Goal: Information Seeking & Learning: Learn about a topic

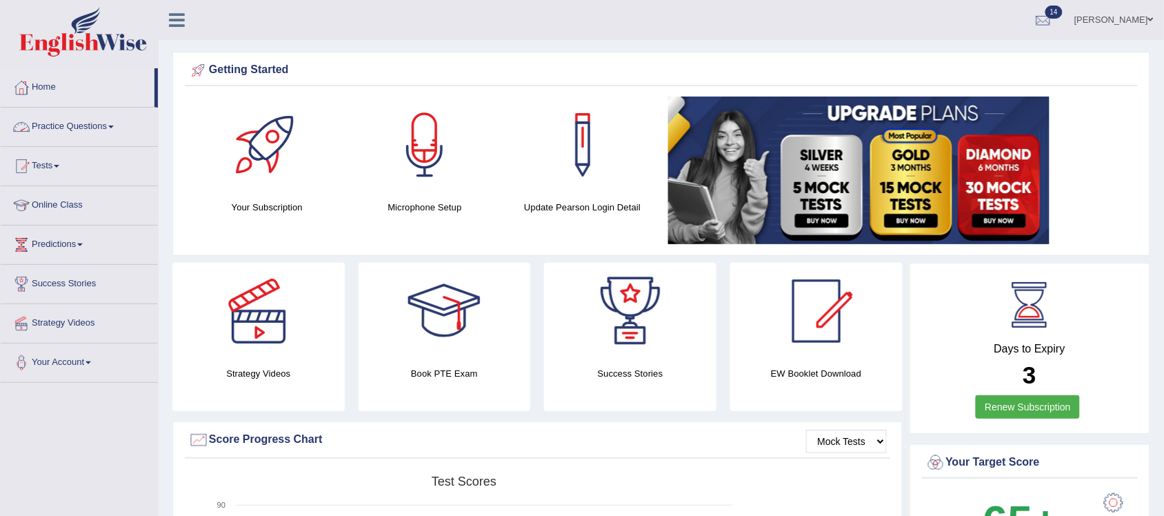
click at [112, 126] on span at bounding box center [111, 126] width 6 height 3
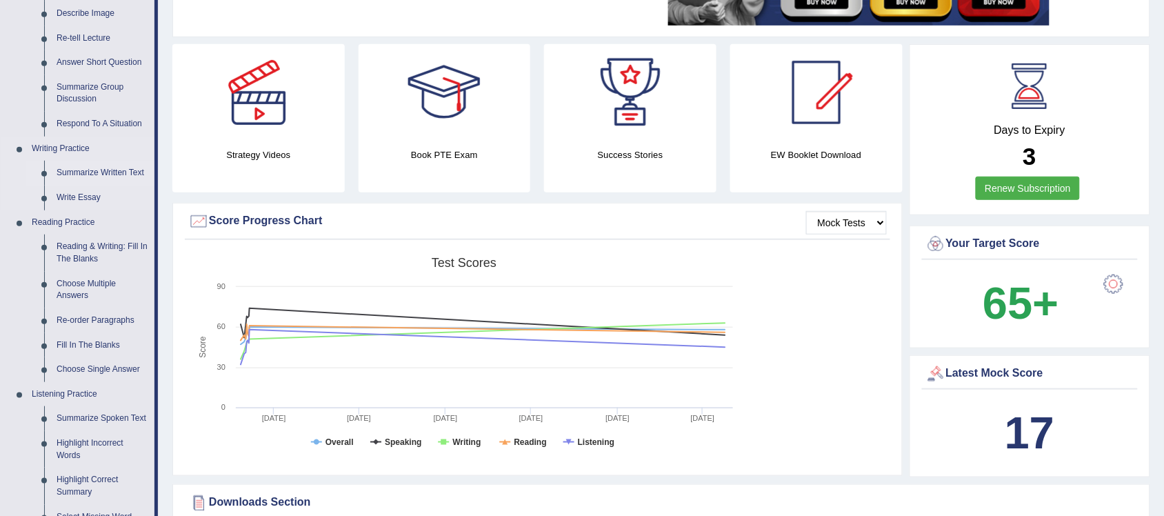
scroll to position [259, 0]
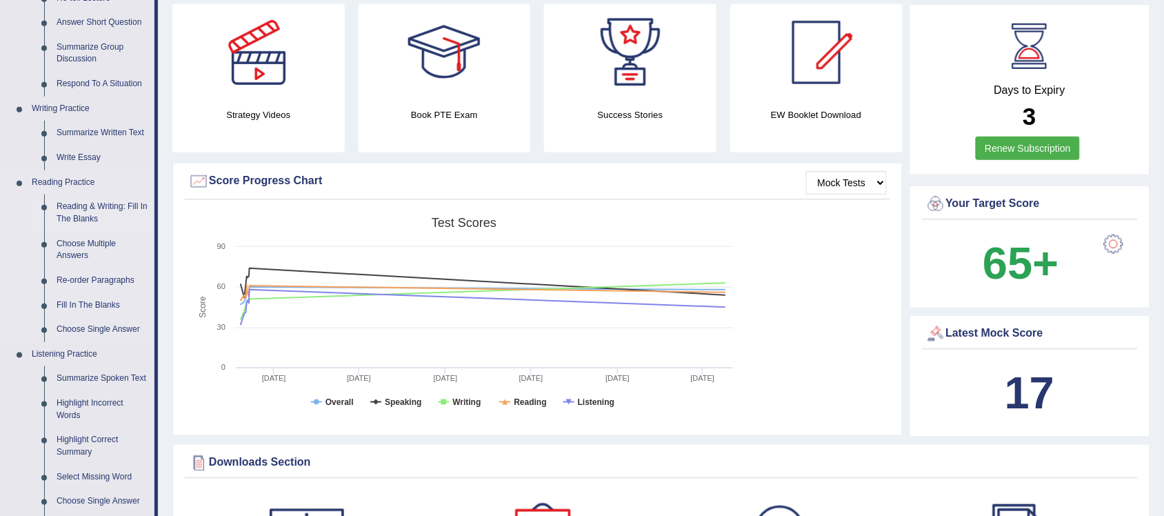
click at [94, 207] on link "Reading & Writing: Fill In The Blanks" at bounding box center [102, 212] width 104 height 37
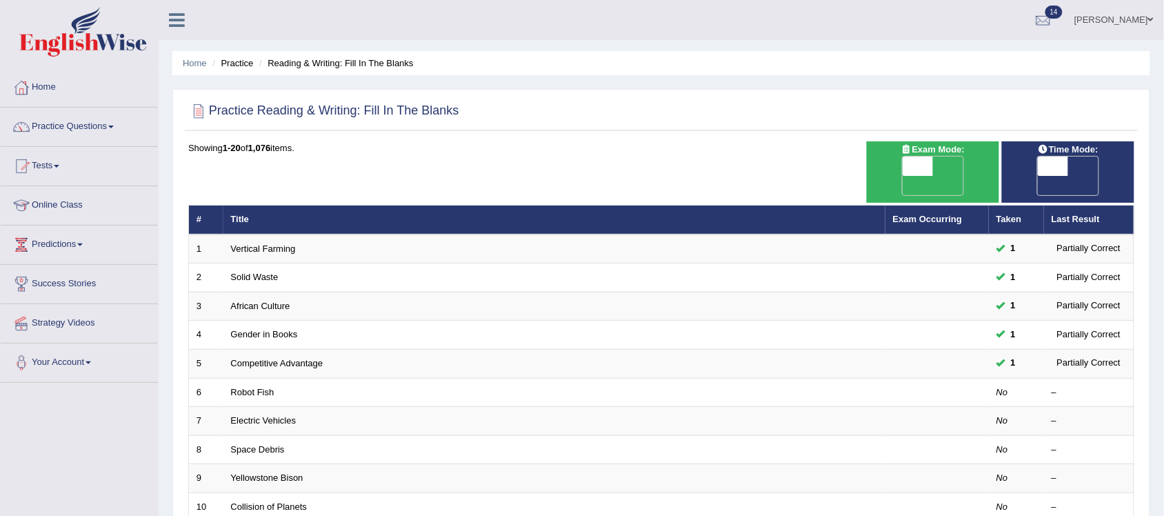
click at [59, 163] on link "Tests" at bounding box center [79, 164] width 157 height 34
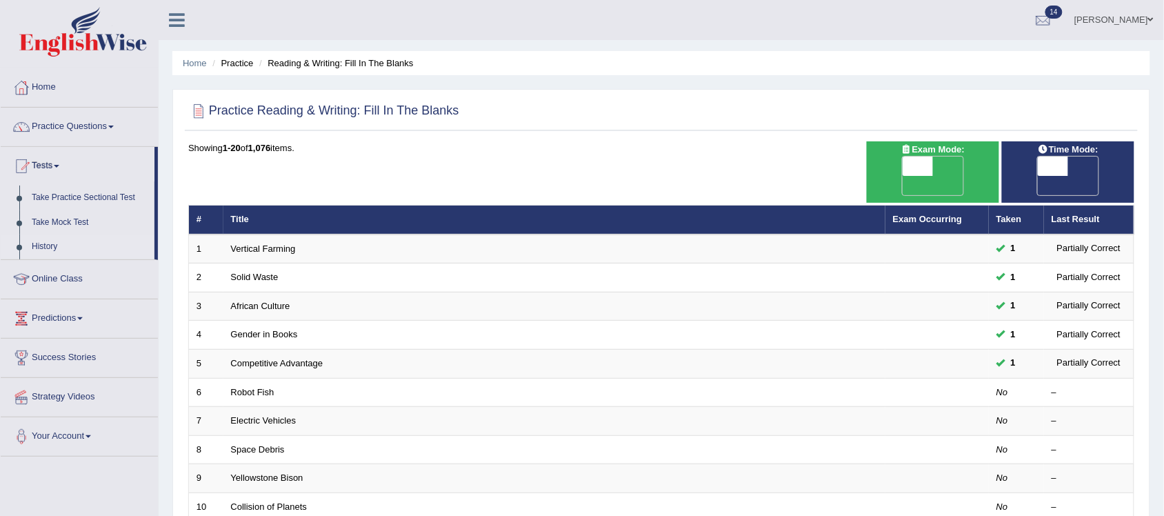
click at [39, 247] on link "History" at bounding box center [90, 246] width 129 height 25
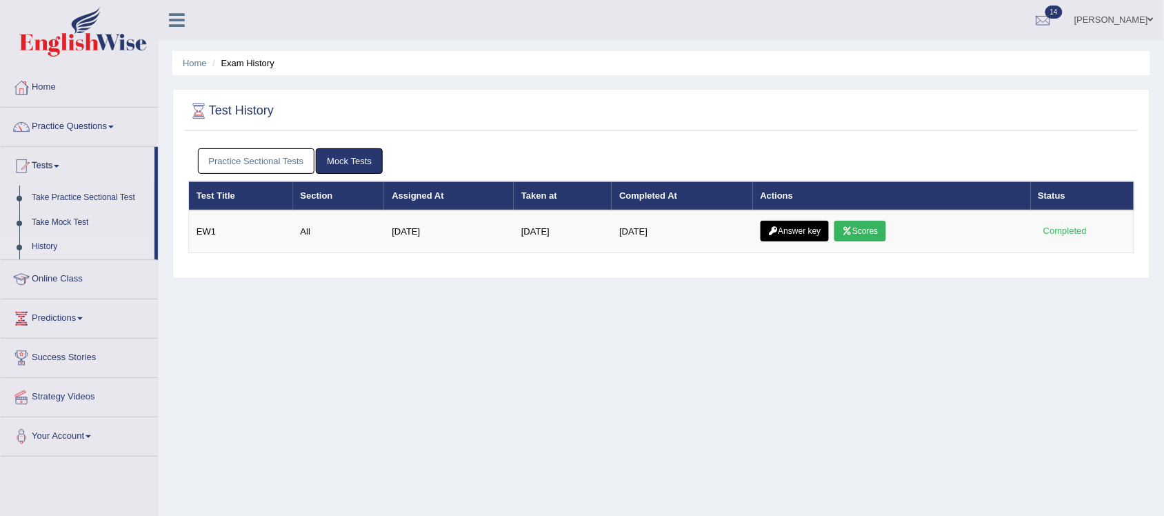
click at [283, 162] on link "Practice Sectional Tests" at bounding box center [256, 161] width 117 height 26
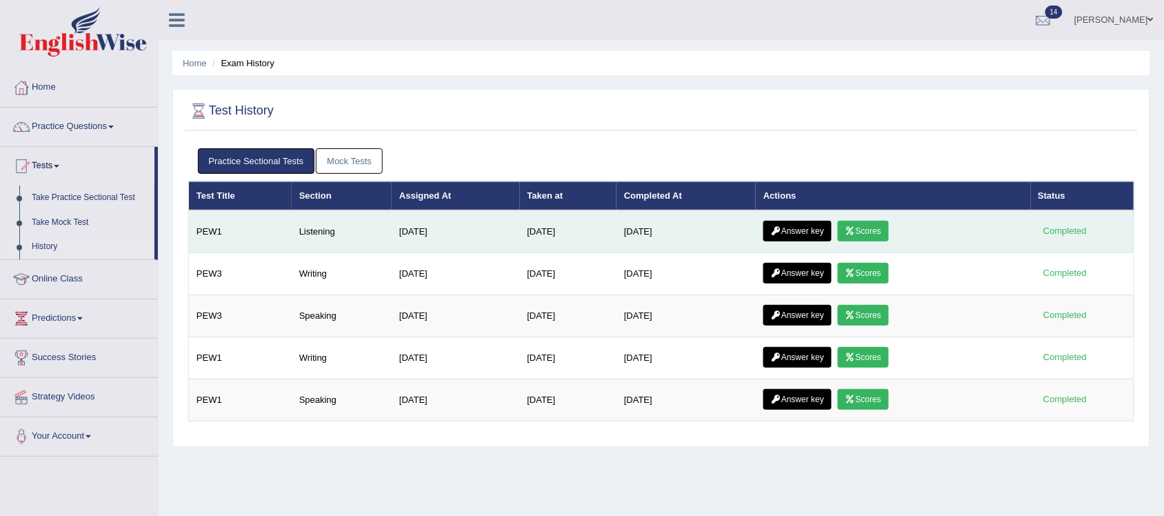
click at [812, 236] on link "Answer key" at bounding box center [797, 231] width 68 height 21
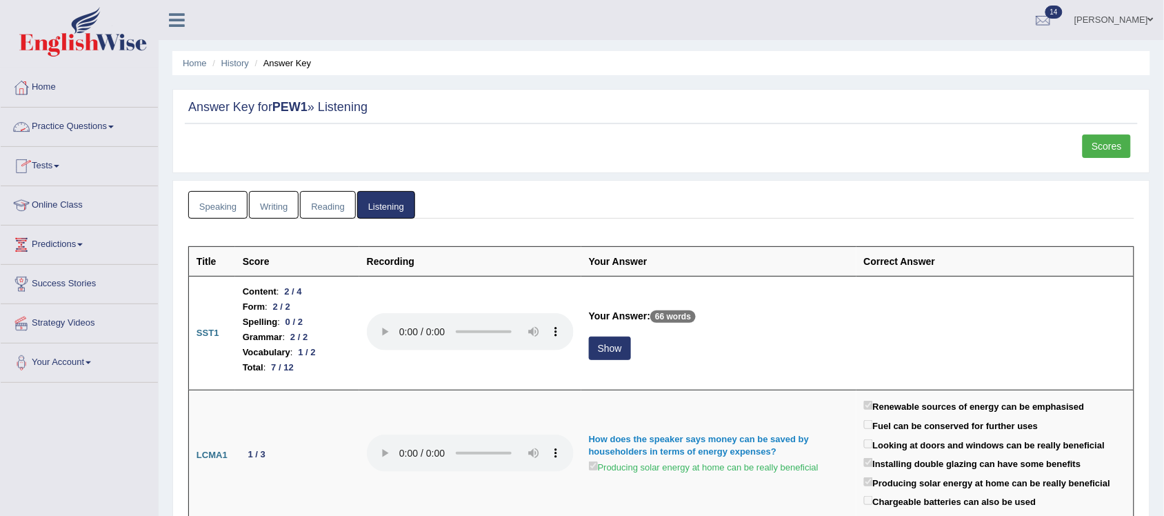
click at [119, 131] on link "Practice Questions" at bounding box center [79, 125] width 157 height 34
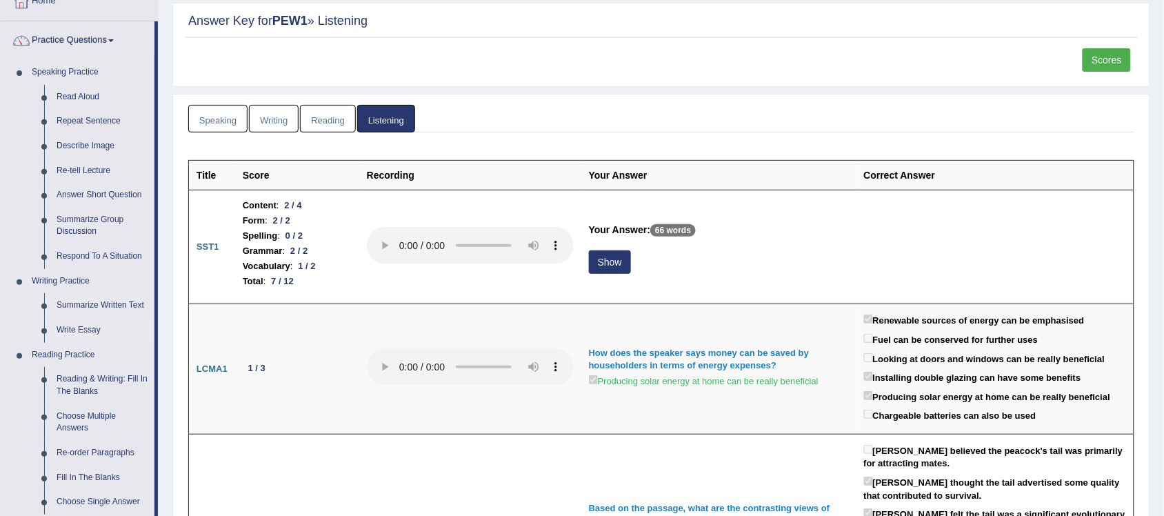
scroll to position [172, 0]
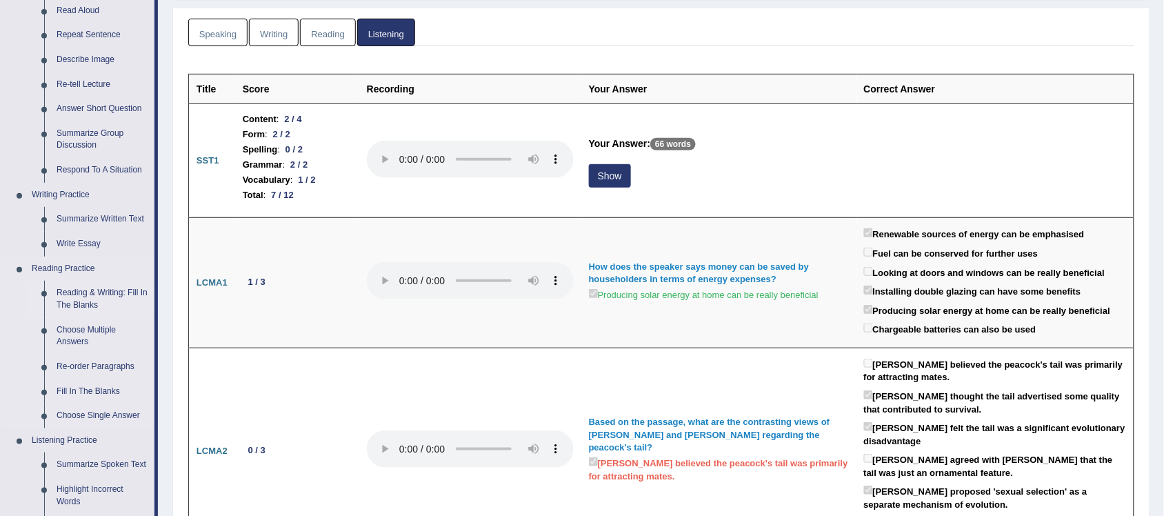
click at [101, 293] on link "Reading & Writing: Fill In The Blanks" at bounding box center [102, 299] width 104 height 37
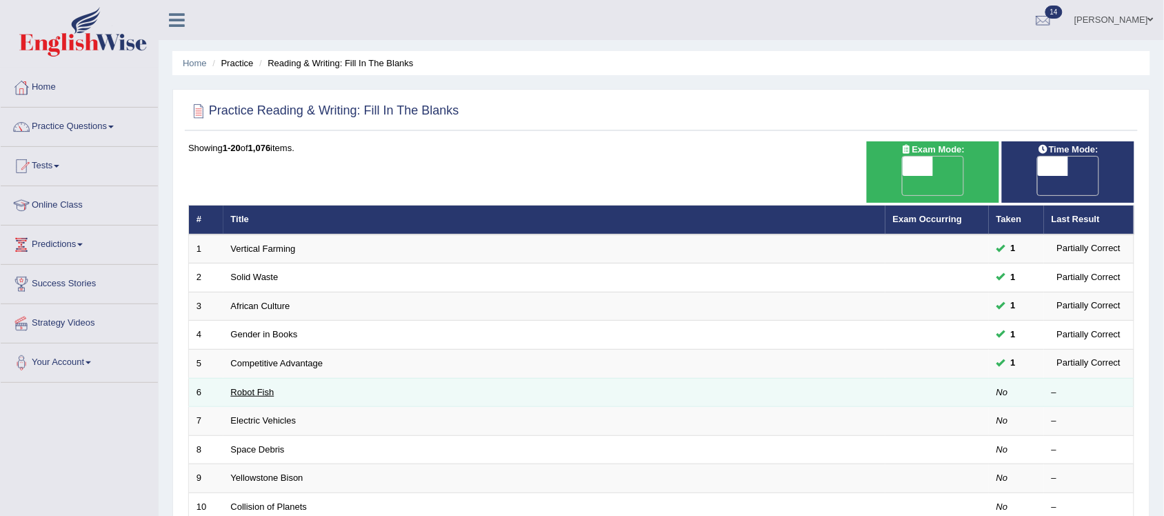
click at [242, 387] on link "Robot Fish" at bounding box center [252, 392] width 43 height 10
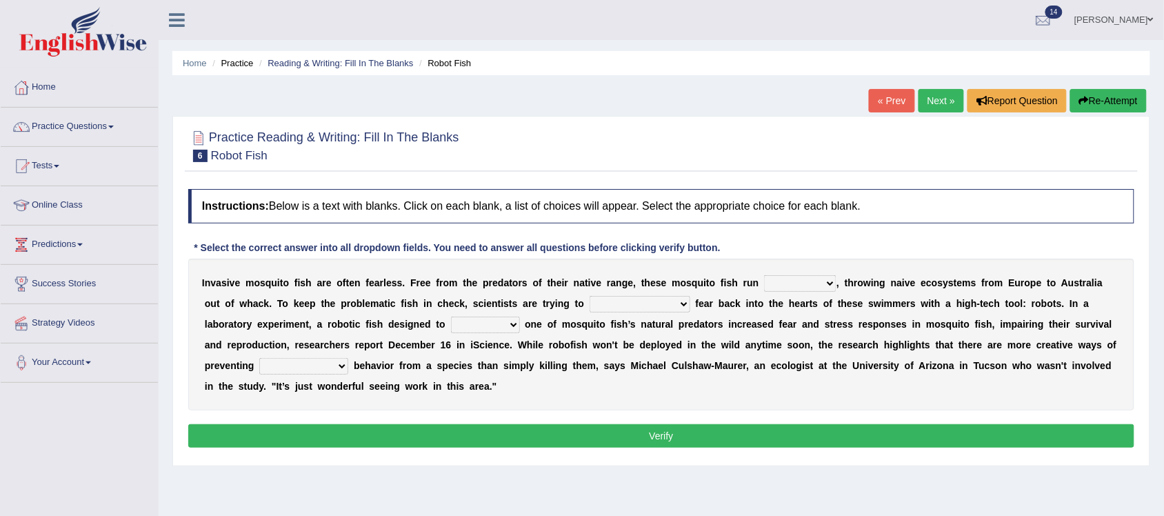
click at [831, 283] on select "occupant flippant rampant concordant" at bounding box center [800, 283] width 72 height 17
select select "flippant"
click at [764, 275] on select "occupant flippant rampant concordant" at bounding box center [800, 283] width 72 height 17
click at [650, 309] on select "accept spike strike drake" at bounding box center [639, 304] width 101 height 17
click at [589, 296] on select "accept spike strike drake" at bounding box center [639, 304] width 101 height 17
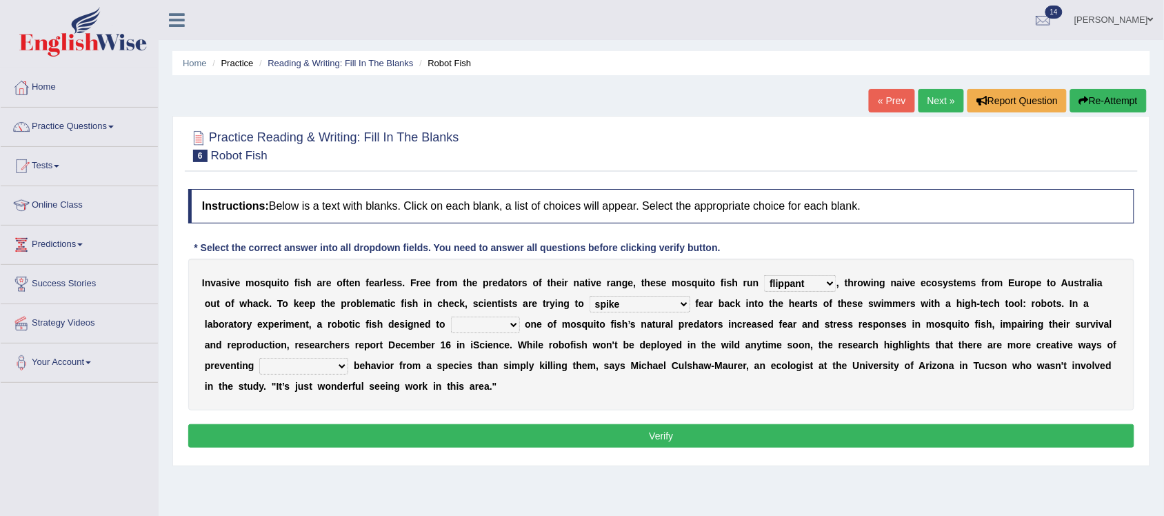
drag, startPoint x: 658, startPoint y: 362, endPoint x: 629, endPoint y: 369, distance: 30.4
click at [629, 369] on b at bounding box center [628, 365] width 6 height 11
click at [653, 305] on select "accept spike strike drake" at bounding box center [639, 304] width 101 height 17
select select "accept"
click at [589, 296] on select "accept spike strike drake" at bounding box center [639, 304] width 101 height 17
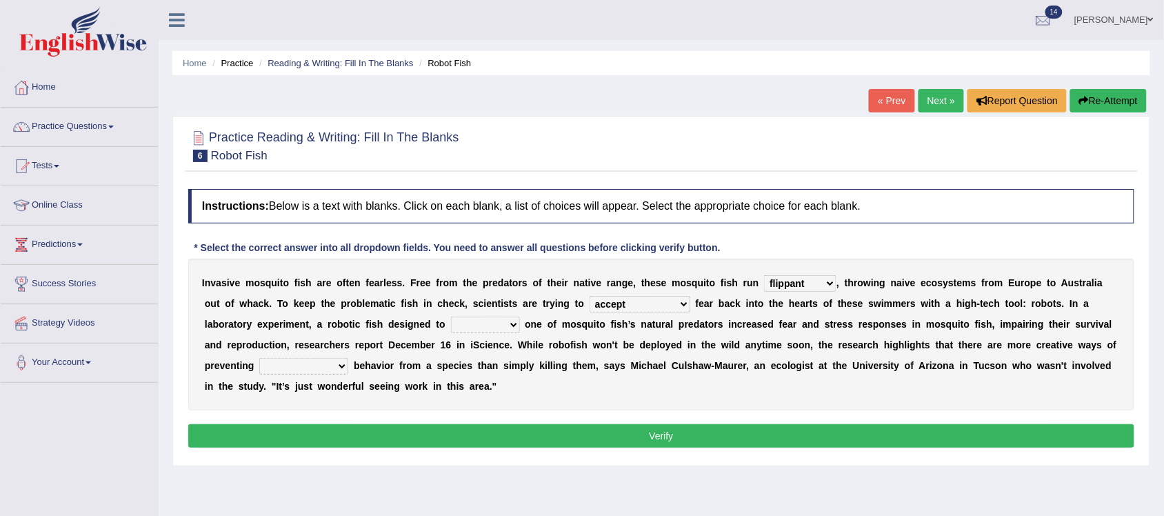
click at [460, 322] on select "bequest mimic battle conquest" at bounding box center [485, 324] width 69 height 17
select select "mimic"
click at [451, 316] on select "bequest mimic battle conquest" at bounding box center [485, 324] width 69 height 17
click at [343, 369] on select "unprivileged unprecedented uncharted unwanted" at bounding box center [303, 366] width 89 height 17
select select "unwanted"
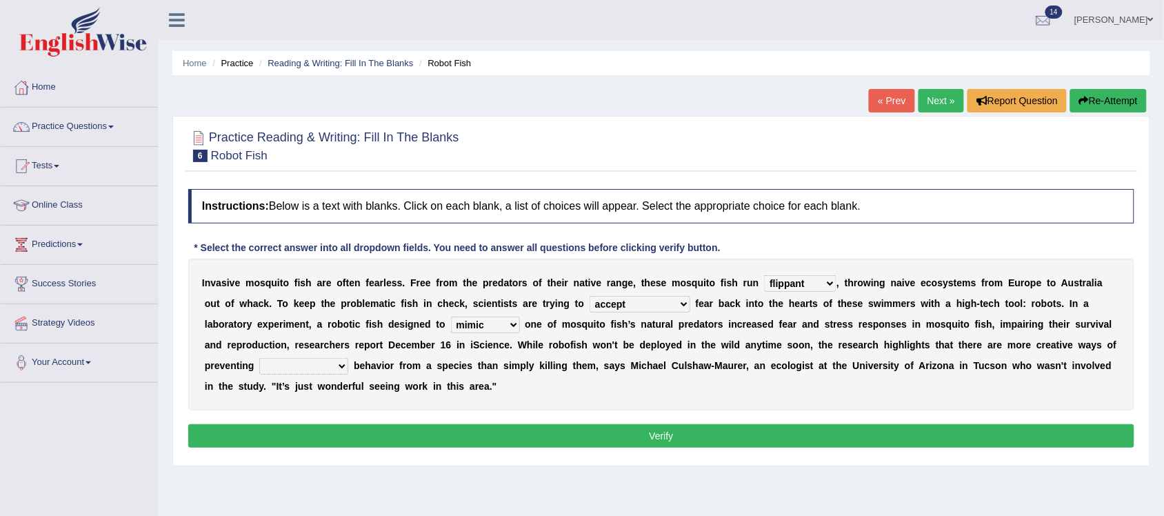
click at [259, 358] on select "unprivileged unprecedented uncharted unwanted" at bounding box center [303, 366] width 89 height 17
click at [649, 443] on button "Verify" at bounding box center [661, 435] width 946 height 23
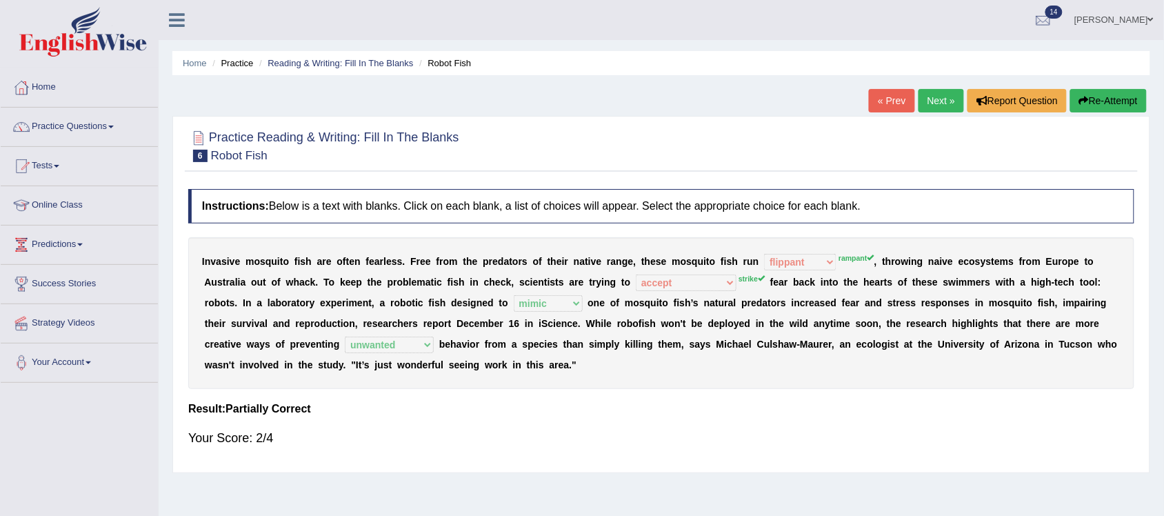
click at [943, 104] on link "Next »" at bounding box center [940, 100] width 45 height 23
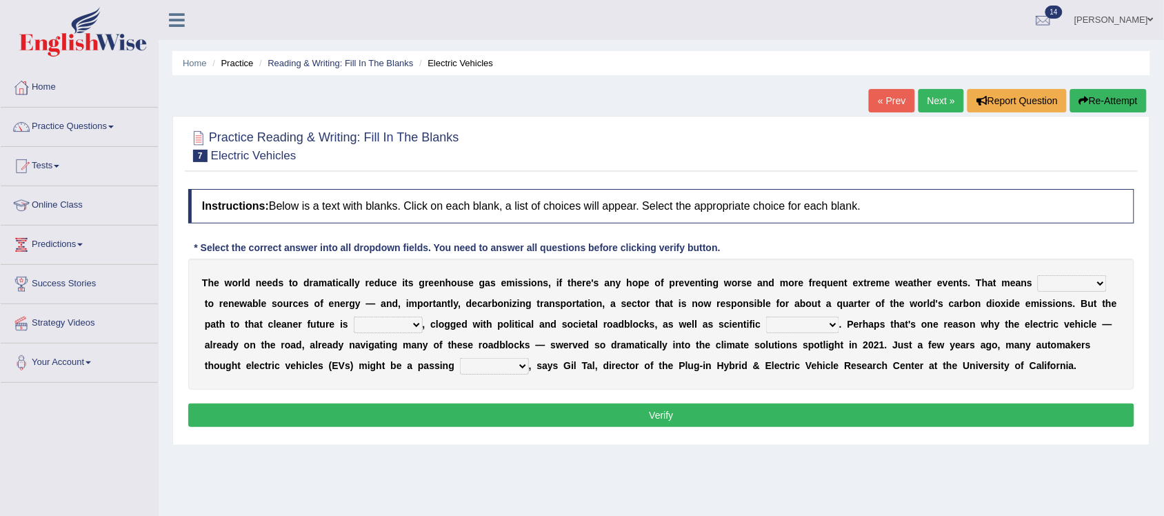
click at [1097, 287] on select "grafting drafting crafting shifting" at bounding box center [1071, 283] width 69 height 17
select select "shifting"
click at [1037, 275] on select "grafting drafting crafting shifting" at bounding box center [1071, 283] width 69 height 17
click at [418, 325] on select "daunting daunted daunt dauntless" at bounding box center [388, 324] width 69 height 17
click at [354, 316] on select "daunting daunted daunt dauntless" at bounding box center [388, 324] width 69 height 17
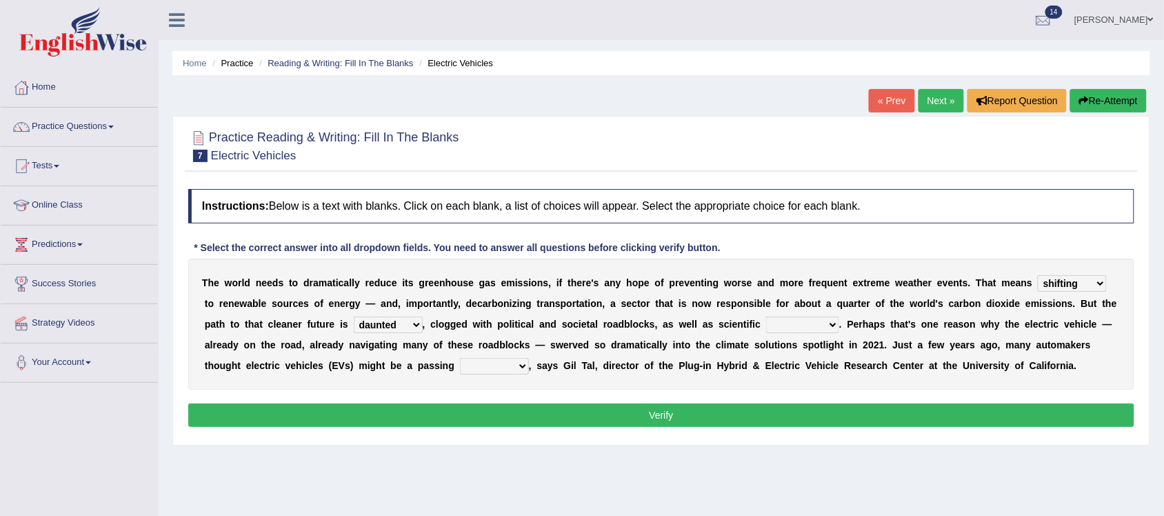
click at [417, 326] on select "daunting daunted daunt dauntless" at bounding box center [388, 324] width 69 height 17
select select "daunting"
click at [354, 316] on select "daunting daunted daunt dauntless" at bounding box center [388, 324] width 69 height 17
click at [833, 327] on select "spectacles obstacles tentacles receptacles" at bounding box center [802, 324] width 73 height 17
select select "obstacles"
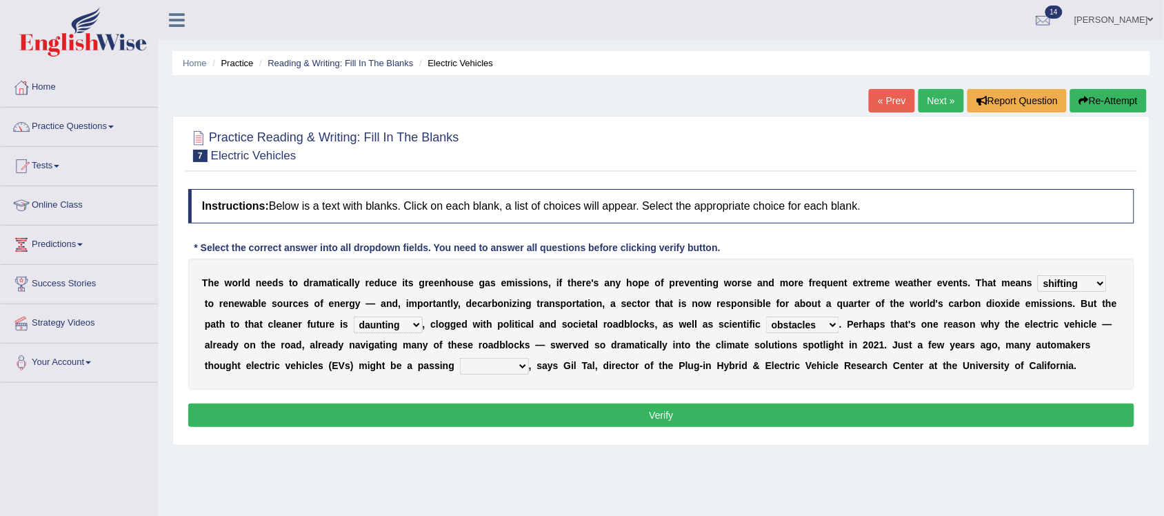
click at [766, 316] on select "spectacles obstacles tentacles receptacles" at bounding box center [802, 324] width 73 height 17
click at [838, 324] on select "spectacles obstacles tentacles receptacles" at bounding box center [802, 324] width 73 height 17
click at [766, 316] on select "spectacles obstacles tentacles receptacles" at bounding box center [802, 324] width 73 height 17
click at [531, 360] on b at bounding box center [534, 365] width 6 height 11
click at [518, 367] on select "fad gad tad lad" at bounding box center [494, 366] width 69 height 17
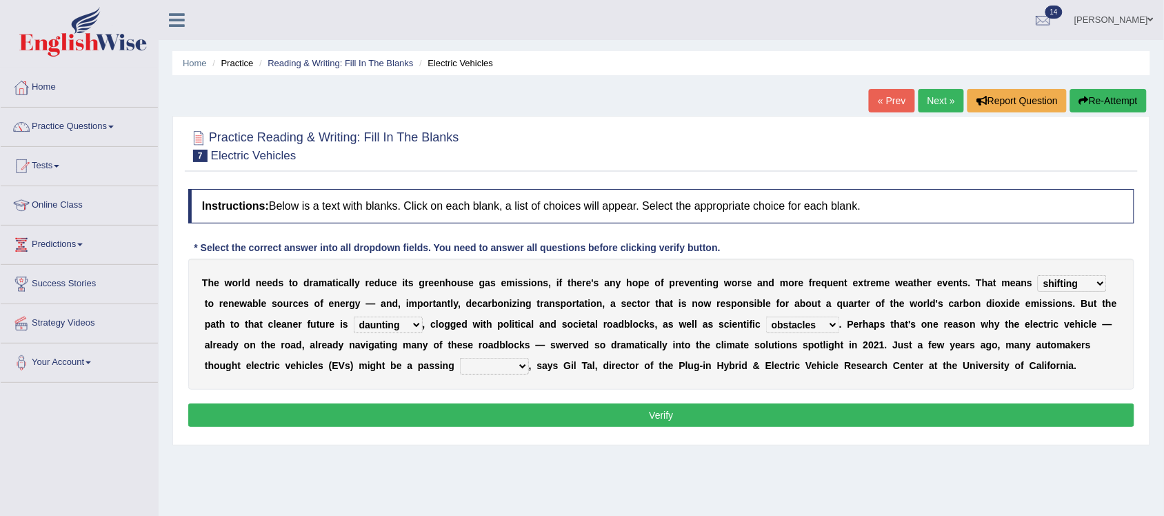
select select "fad"
click at [460, 358] on select "fad gad tad lad" at bounding box center [494, 366] width 69 height 17
click at [704, 417] on button "Verify" at bounding box center [661, 414] width 946 height 23
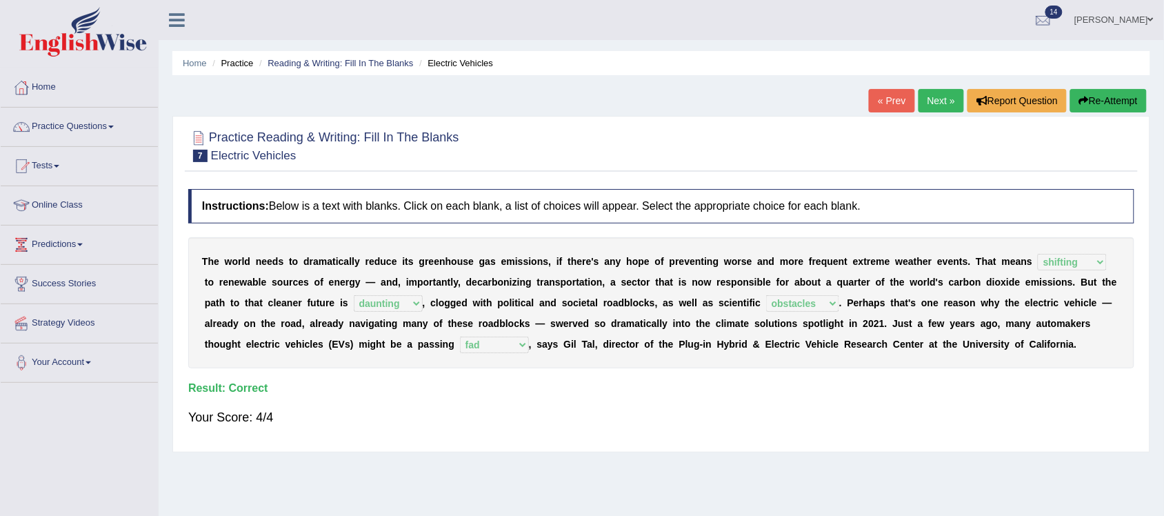
click at [936, 102] on link "Next »" at bounding box center [940, 100] width 45 height 23
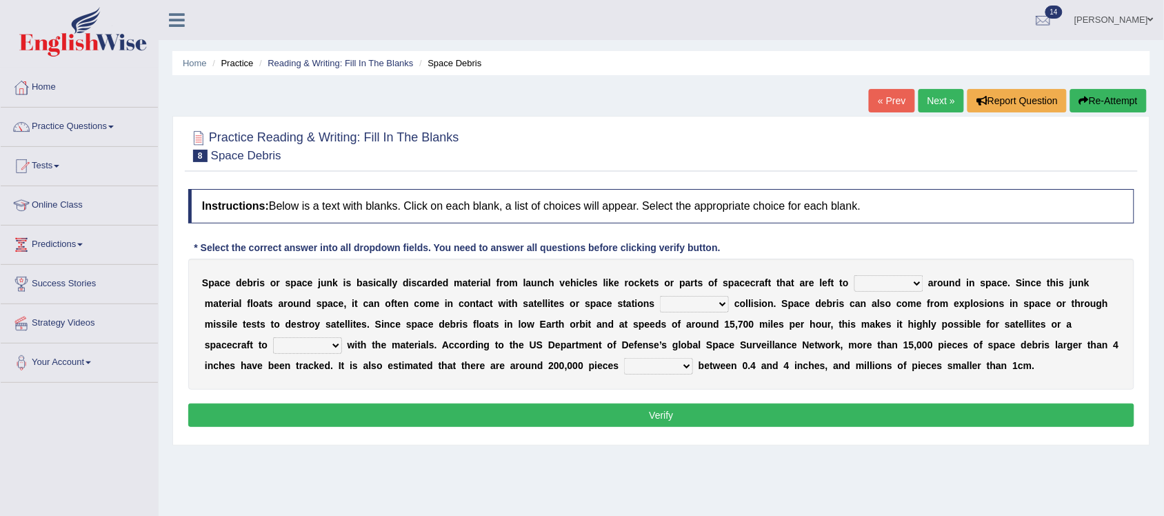
click at [918, 288] on select "twist center roam loll" at bounding box center [888, 283] width 69 height 17
select select "roam"
click at [854, 275] on select "twist center roam loll" at bounding box center [888, 283] width 69 height 17
drag, startPoint x: 915, startPoint y: 291, endPoint x: 894, endPoint y: 367, distance: 79.4
click at [894, 367] on b at bounding box center [895, 365] width 6 height 11
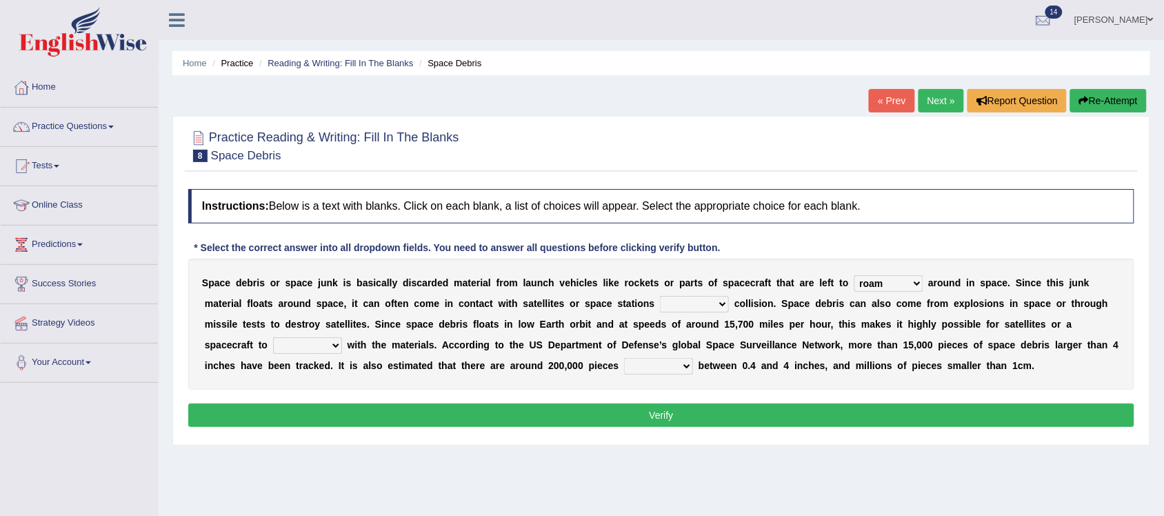
click at [918, 285] on select "twist center roam loll" at bounding box center [888, 283] width 69 height 17
click at [715, 460] on div "Home Practice Reading & Writing: Fill In The Blanks Space Debris « Prev Next » …" at bounding box center [661, 344] width 1005 height 689
click at [721, 301] on select "risks risk risked risking" at bounding box center [694, 304] width 69 height 17
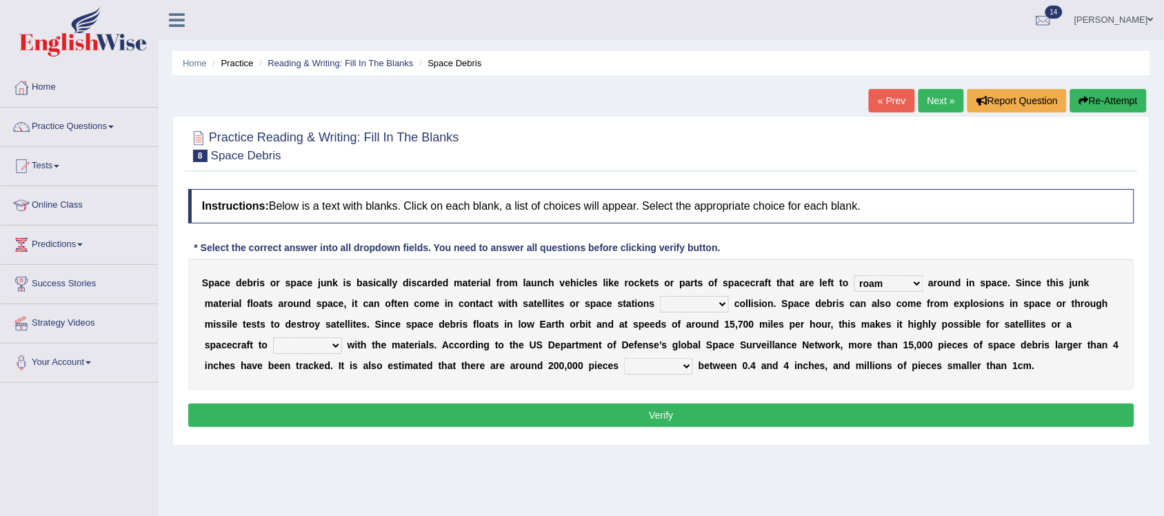
select select "risk"
click at [660, 296] on select "risks risk risked risking" at bounding box center [694, 304] width 69 height 17
click at [335, 345] on select "collect collate collide collocate" at bounding box center [307, 345] width 69 height 17
select select "collide"
click at [273, 337] on select "collect collate collide collocate" at bounding box center [307, 345] width 69 height 17
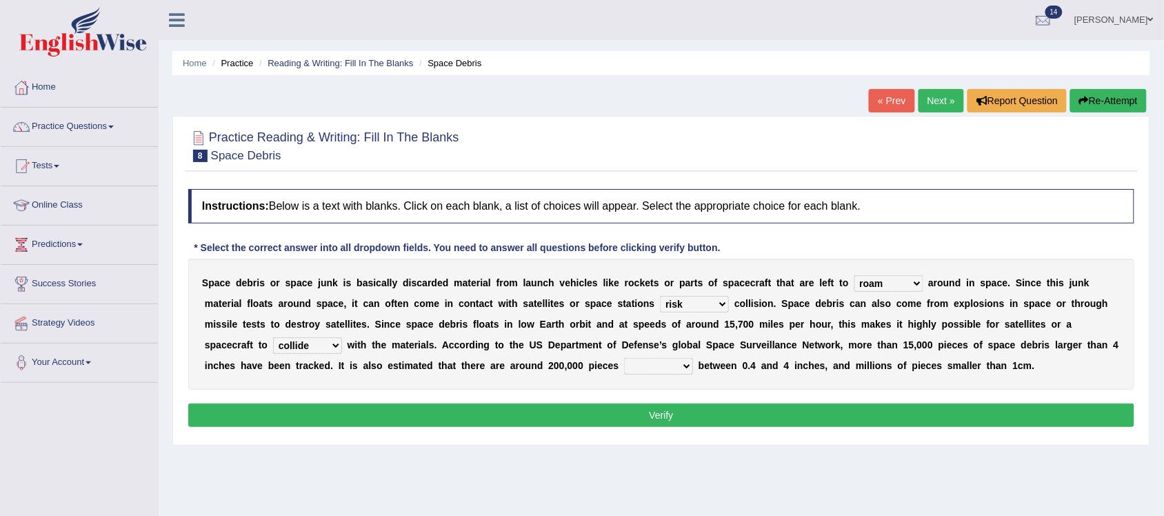
click at [719, 303] on select "risks risk risked risking" at bounding box center [694, 304] width 69 height 17
select select "risking"
click at [660, 296] on select "risks risk risked risking" at bounding box center [694, 304] width 69 height 17
click at [691, 369] on select "sized sizing size sizes" at bounding box center [658, 366] width 69 height 17
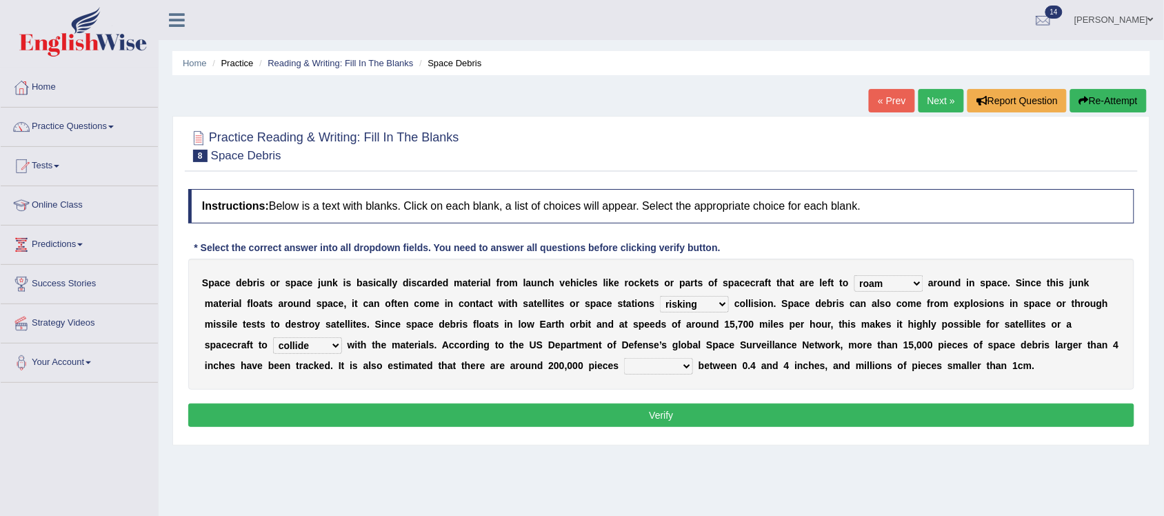
click at [691, 369] on select "sized sizing size sizes" at bounding box center [658, 366] width 69 height 17
select select "sized"
click at [624, 358] on select "sized sizing size sizes" at bounding box center [658, 366] width 69 height 17
click at [709, 405] on button "Verify" at bounding box center [661, 414] width 946 height 23
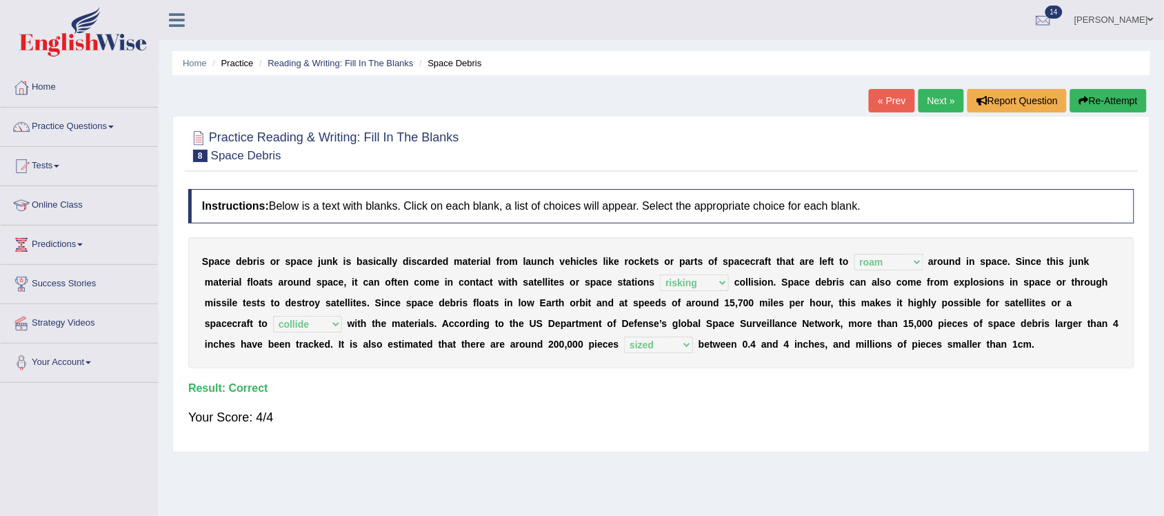
click at [934, 101] on link "Next »" at bounding box center [940, 100] width 45 height 23
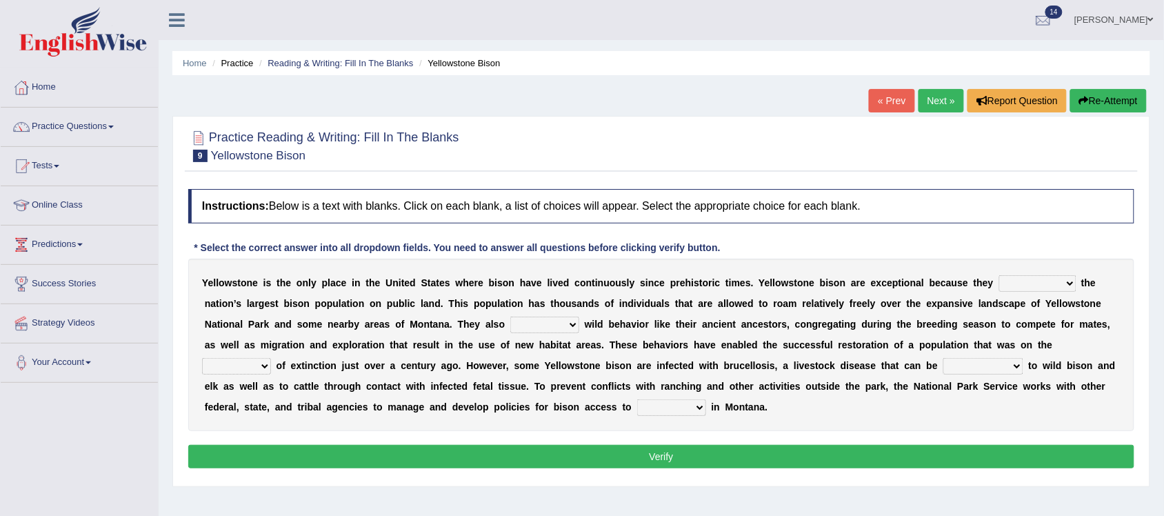
click at [1073, 287] on select "congregate comprise consist compromise" at bounding box center [1037, 283] width 77 height 17
click at [999, 275] on select "congregate comprise consist compromise" at bounding box center [1037, 283] width 77 height 17
click at [1073, 285] on select "congregate comprise consist compromise" at bounding box center [1037, 283] width 77 height 17
click at [999, 275] on select "congregate comprise consist compromise" at bounding box center [1037, 283] width 77 height 17
click at [1069, 283] on select "congregate comprise consist compromise" at bounding box center [1037, 283] width 77 height 17
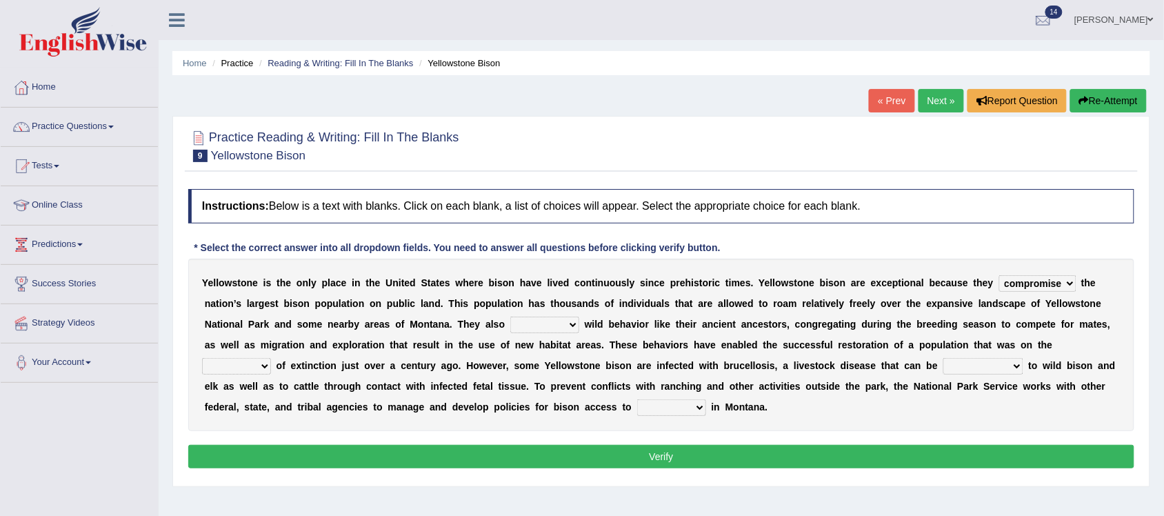
select select "comprise"
click at [999, 275] on select "congregate comprise consist compromise" at bounding box center [1037, 283] width 77 height 17
click at [570, 328] on select "exhibit disregard resist encourage" at bounding box center [544, 324] width 69 height 17
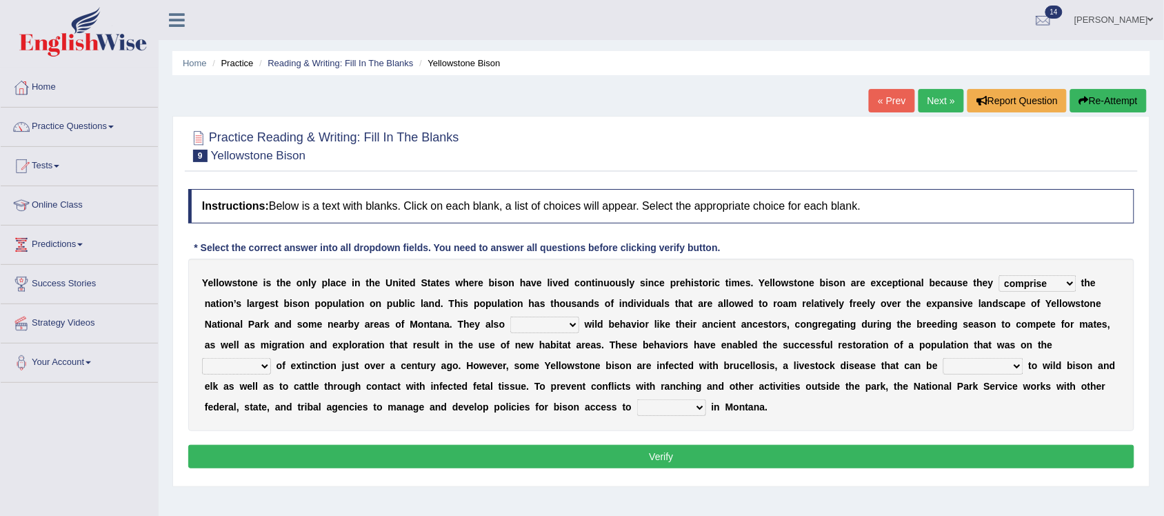
select select "resist"
click at [510, 316] on select "exhibit disregard resist encourage" at bounding box center [544, 324] width 69 height 17
click at [269, 367] on select "brine brink danger brindle" at bounding box center [236, 366] width 69 height 17
select select "danger"
click at [202, 358] on select "brine brink danger brindle" at bounding box center [236, 366] width 69 height 17
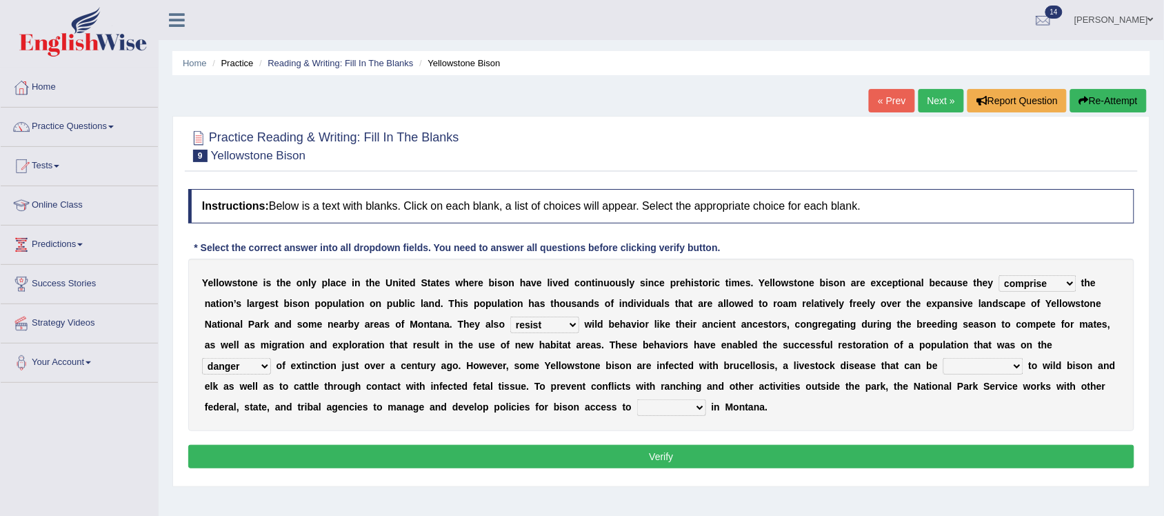
click at [1023, 365] on select "transplanted transported transgressed transmitted" at bounding box center [983, 366] width 80 height 17
select select "transplanted"
click at [943, 358] on select "transplanted transported transgressed transmitted" at bounding box center [983, 366] width 80 height 17
click at [701, 409] on select "habitat habitat habitant food" at bounding box center [671, 407] width 69 height 17
select select "habitant"
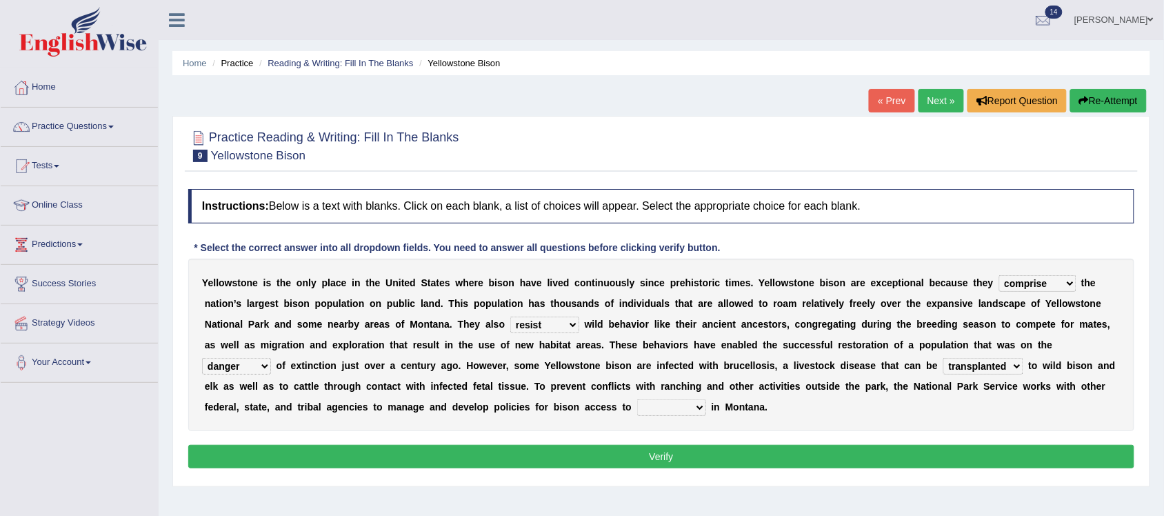
click at [637, 399] on select "habitat habitat habitant food" at bounding box center [671, 407] width 69 height 17
click at [574, 325] on select "exhibit disregard resist encourage" at bounding box center [544, 324] width 69 height 17
select select "exhibit"
click at [510, 316] on select "exhibit disregard resist encourage" at bounding box center [544, 324] width 69 height 17
click at [262, 366] on select "brine brink danger brindle" at bounding box center [236, 366] width 69 height 17
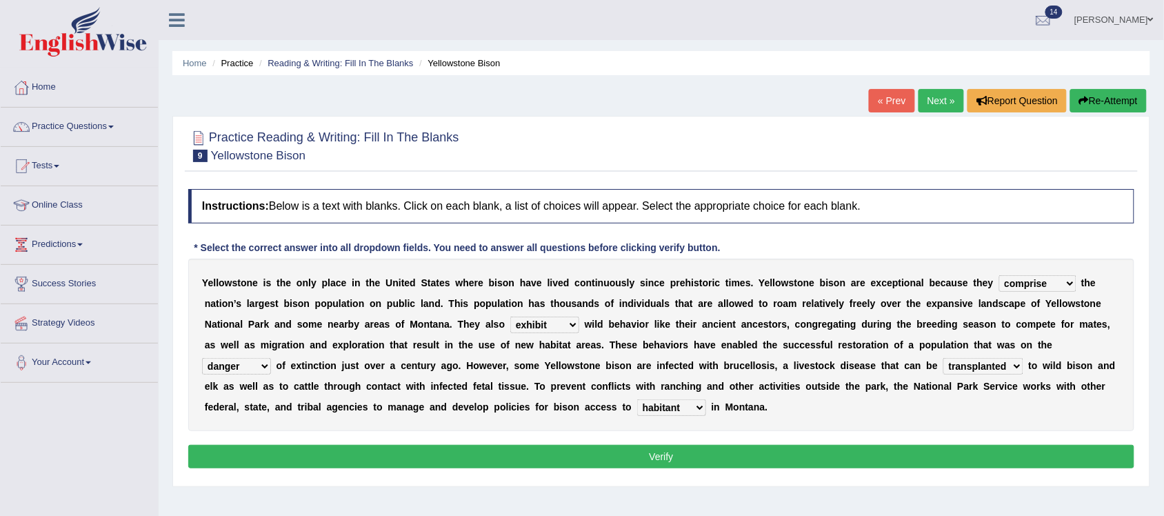
select select "brink"
click at [202, 358] on select "brine brink danger brindle" at bounding box center [236, 366] width 69 height 17
click at [701, 407] on select "habitat habitat habitant food" at bounding box center [671, 407] width 69 height 17
select select "habitat"
click at [637, 399] on select "habitat habitat habitant food" at bounding box center [671, 407] width 69 height 17
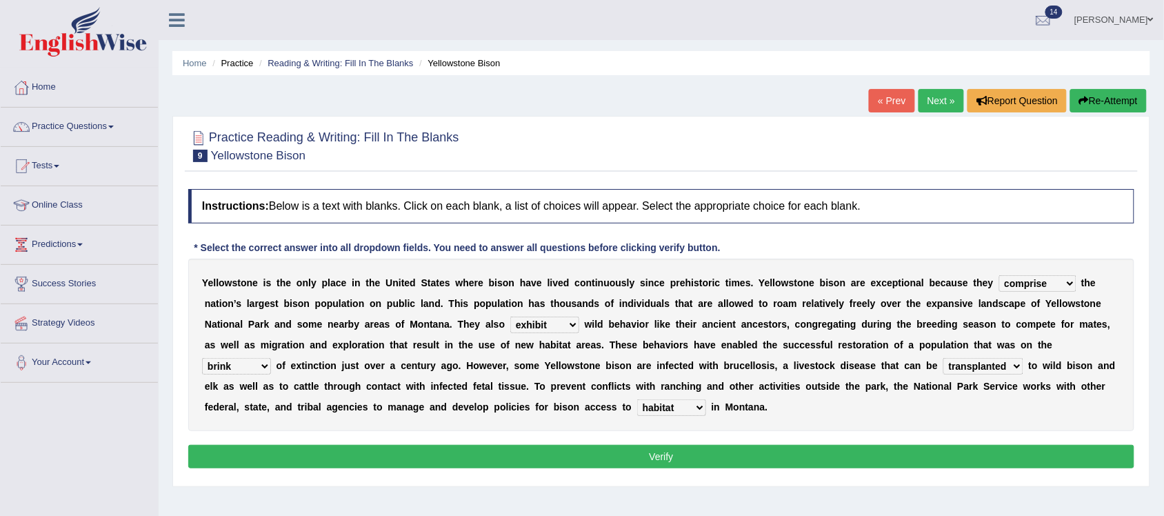
click at [1020, 367] on select "transplanted transported transgressed transmitted" at bounding box center [983, 366] width 80 height 17
select select "transmitted"
click at [943, 358] on select "transplanted transported transgressed transmitted" at bounding box center [983, 366] width 80 height 17
click at [826, 455] on button "Verify" at bounding box center [661, 456] width 946 height 23
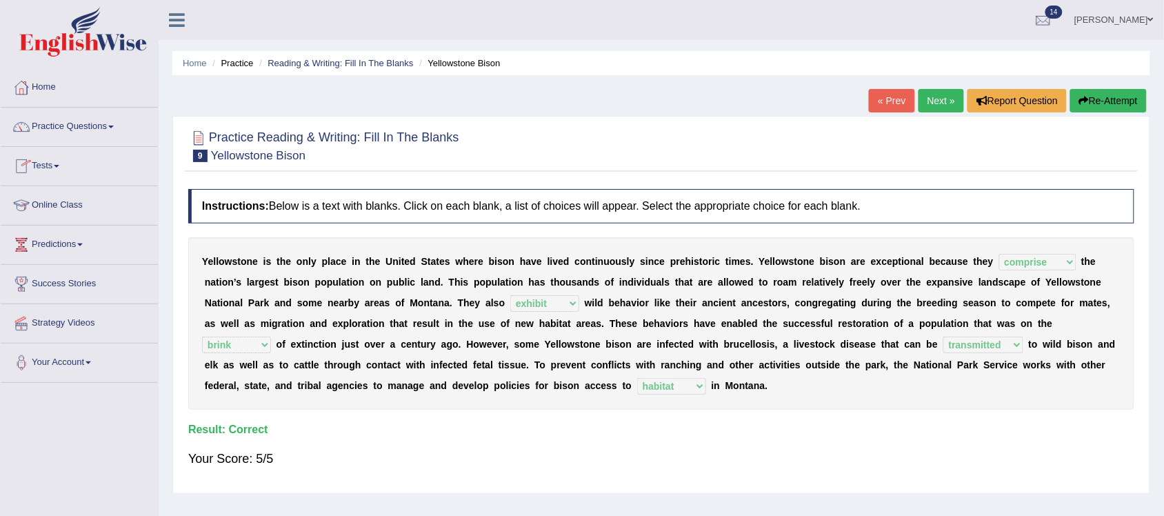
click at [110, 125] on link "Practice Questions" at bounding box center [79, 125] width 157 height 34
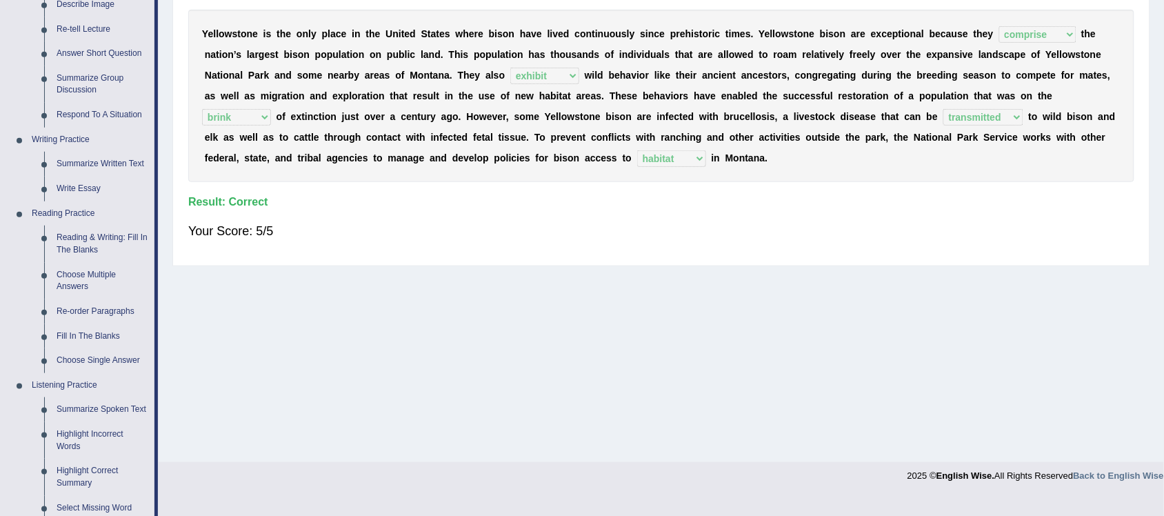
scroll to position [259, 0]
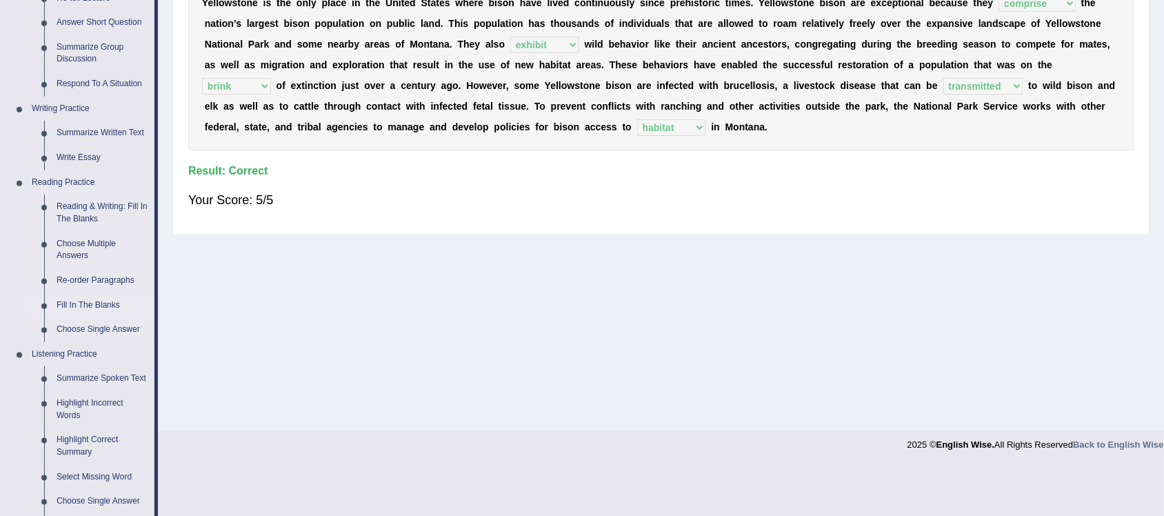
click at [94, 305] on link "Fill In The Blanks" at bounding box center [102, 305] width 104 height 25
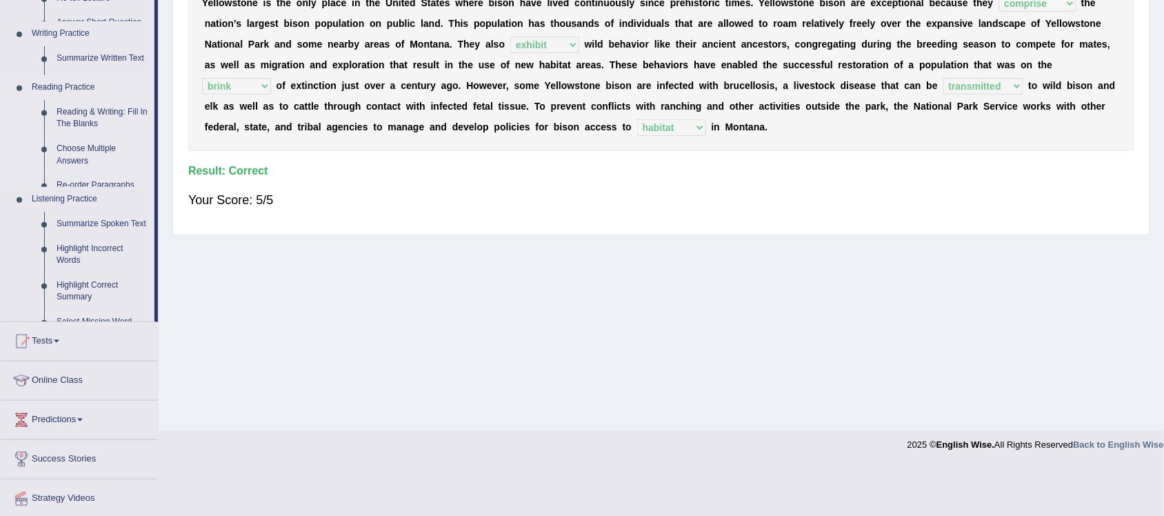
scroll to position [207, 0]
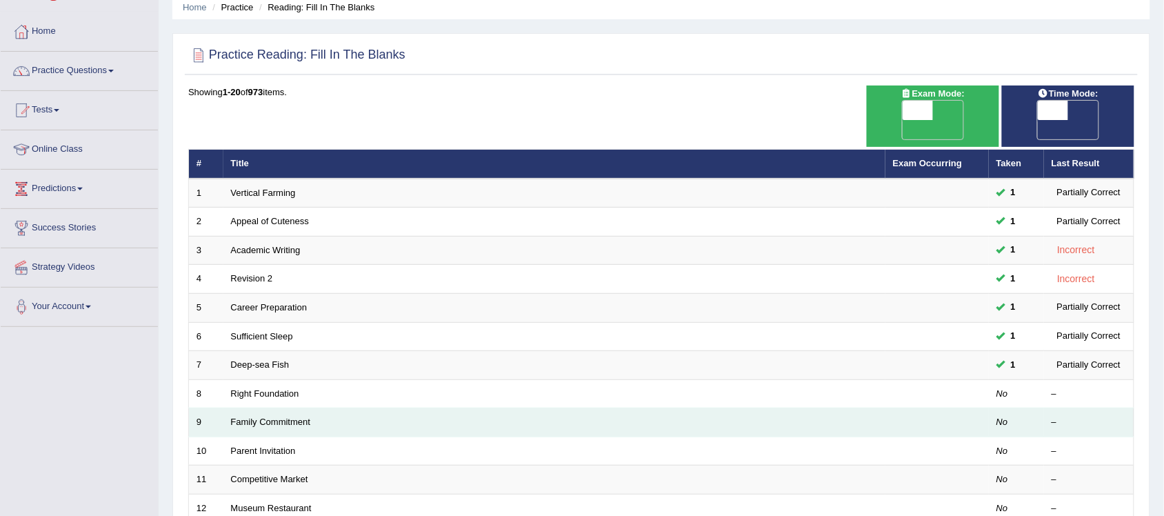
scroll to position [86, 0]
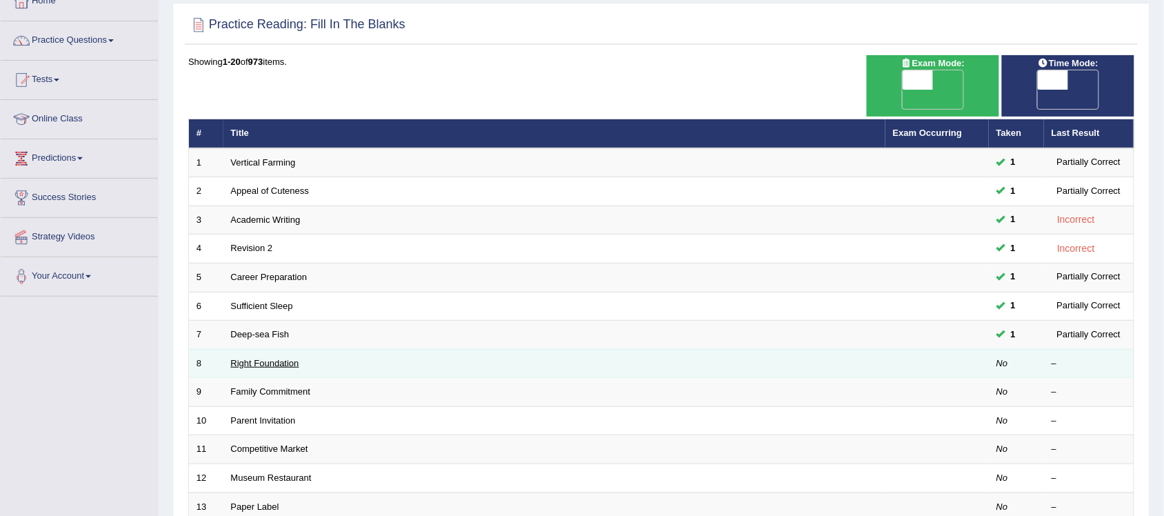
click at [276, 358] on link "Right Foundation" at bounding box center [265, 363] width 68 height 10
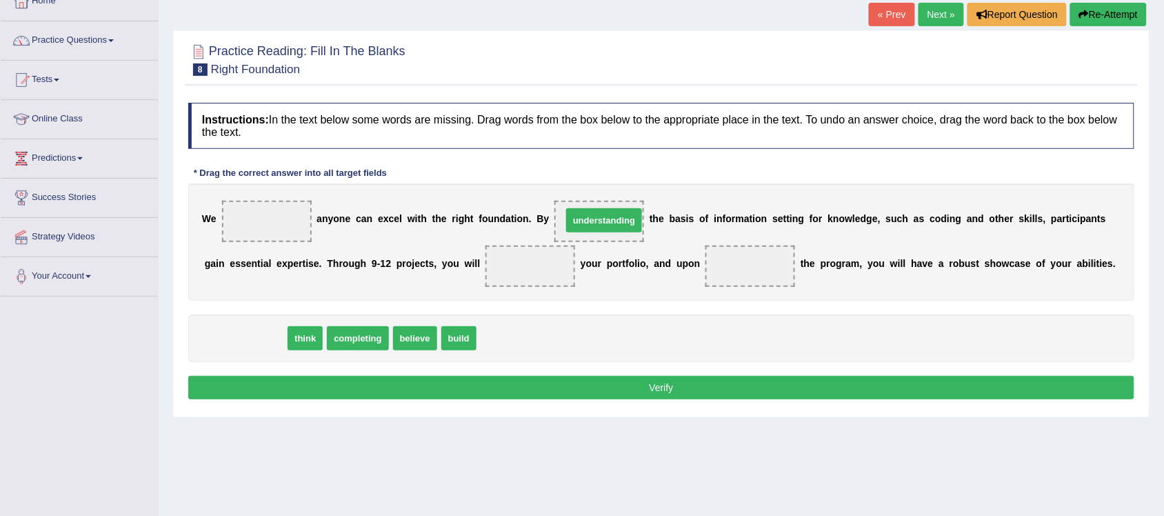
drag, startPoint x: 252, startPoint y: 347, endPoint x: 610, endPoint y: 229, distance: 377.4
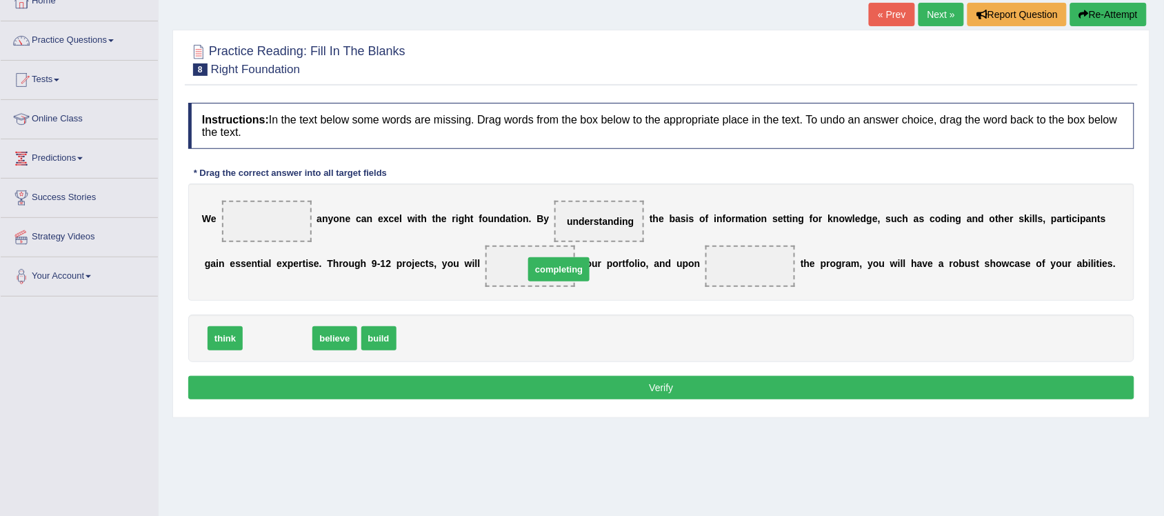
drag, startPoint x: 287, startPoint y: 336, endPoint x: 552, endPoint y: 269, distance: 273.2
click at [551, 269] on span "completing" at bounding box center [558, 269] width 61 height 24
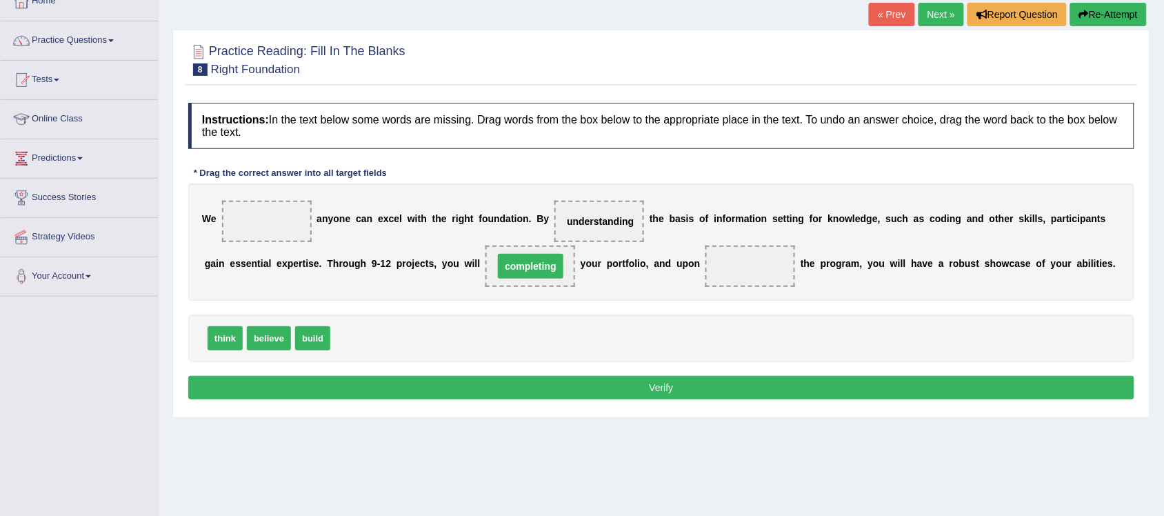
drag, startPoint x: 545, startPoint y: 264, endPoint x: 538, endPoint y: 259, distance: 9.0
click at [538, 259] on span "completing" at bounding box center [530, 266] width 65 height 25
drag, startPoint x: 272, startPoint y: 338, endPoint x: 279, endPoint y: 343, distance: 8.4
click at [295, 343] on span "build" at bounding box center [312, 338] width 35 height 24
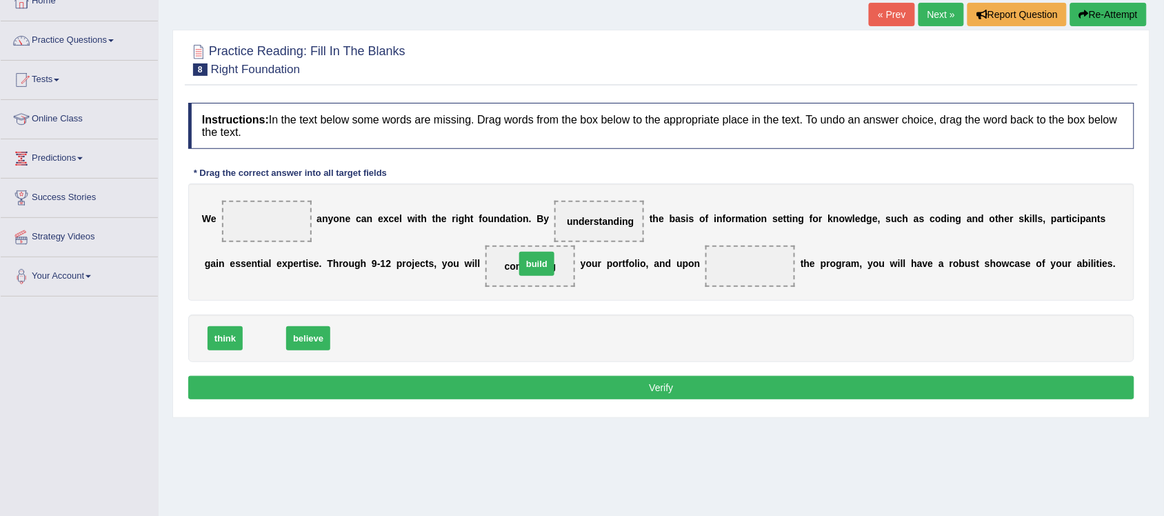
drag, startPoint x: 262, startPoint y: 338, endPoint x: 534, endPoint y: 263, distance: 282.3
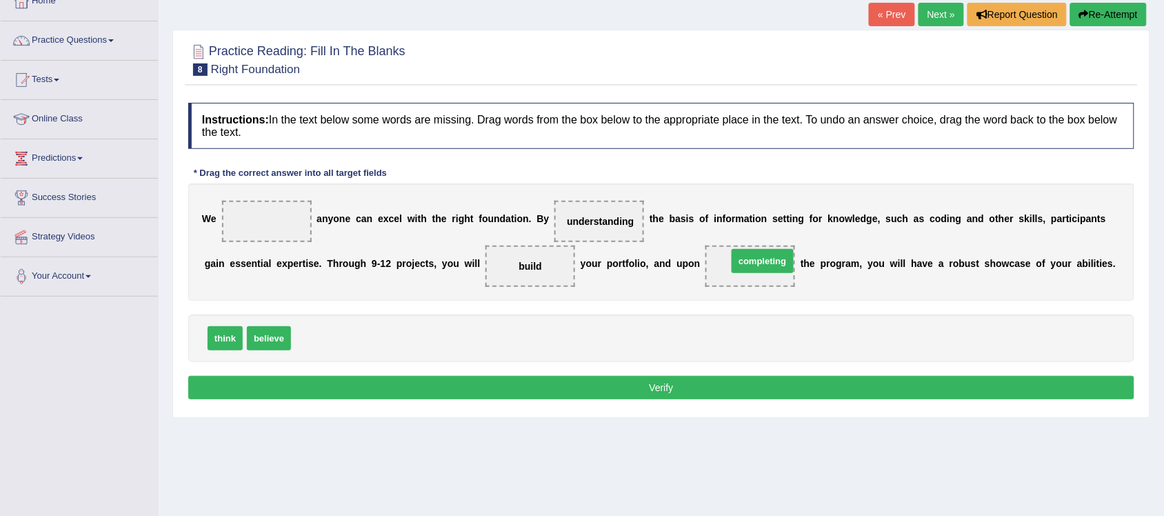
drag, startPoint x: 336, startPoint y: 338, endPoint x: 773, endPoint y: 261, distance: 443.1
drag, startPoint x: 276, startPoint y: 333, endPoint x: 283, endPoint y: 216, distance: 117.4
click at [649, 388] on button "Verify" at bounding box center [661, 387] width 946 height 23
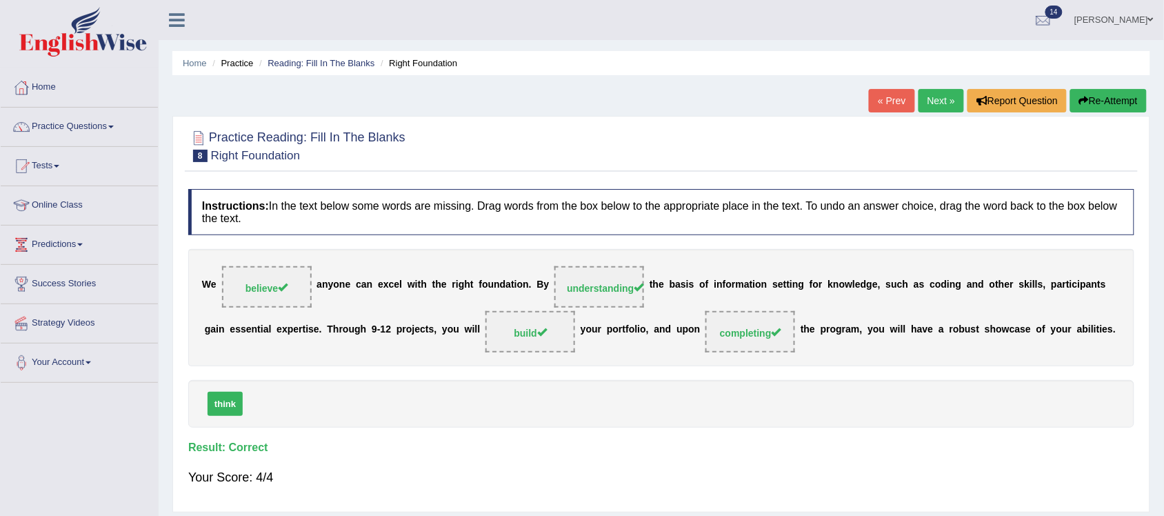
click at [935, 95] on link "Next »" at bounding box center [940, 100] width 45 height 23
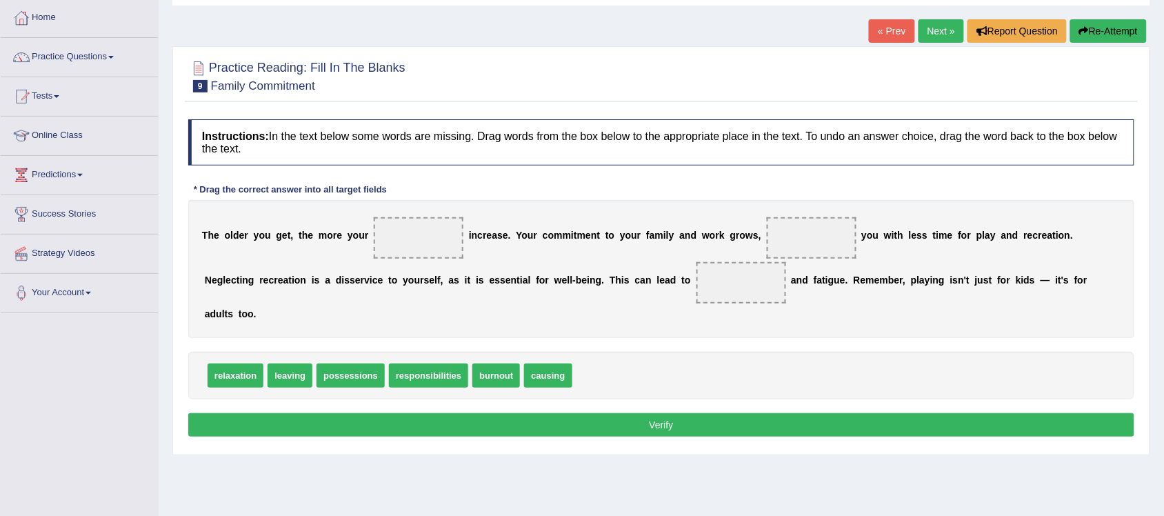
scroll to position [86, 0]
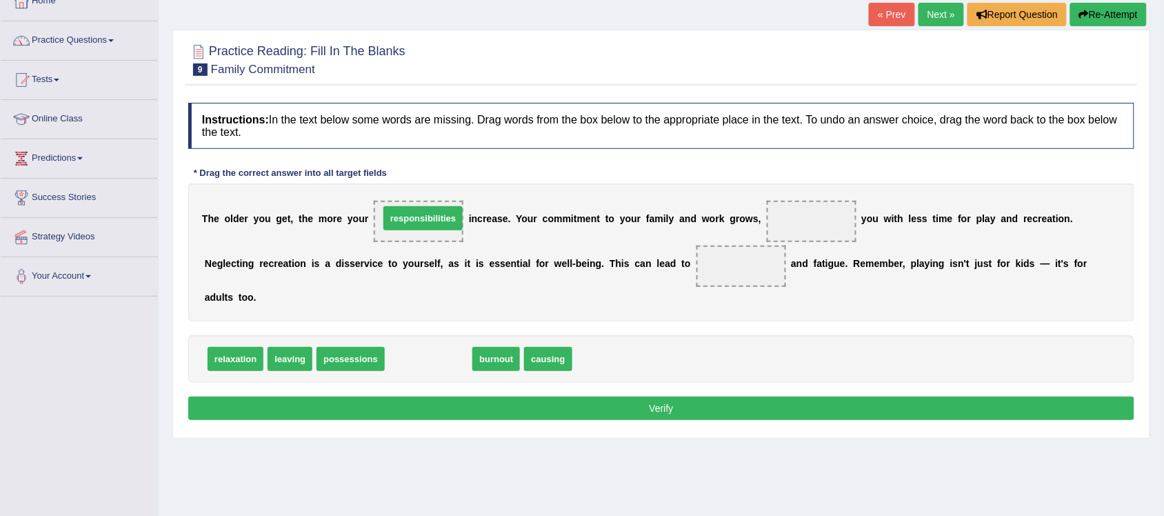
drag, startPoint x: 432, startPoint y: 363, endPoint x: 426, endPoint y: 222, distance: 140.7
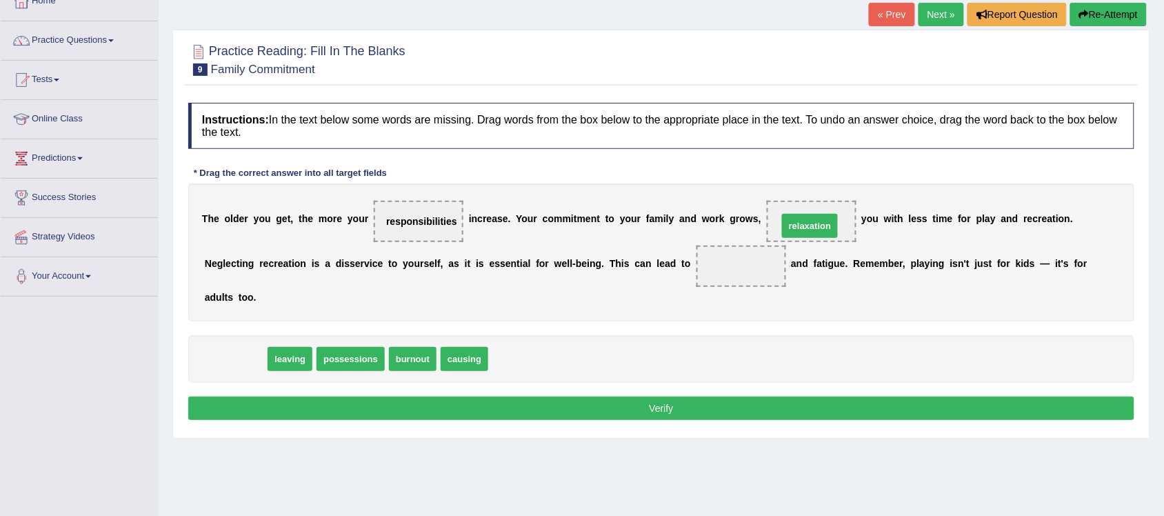
drag, startPoint x: 252, startPoint y: 366, endPoint x: 826, endPoint y: 233, distance: 589.4
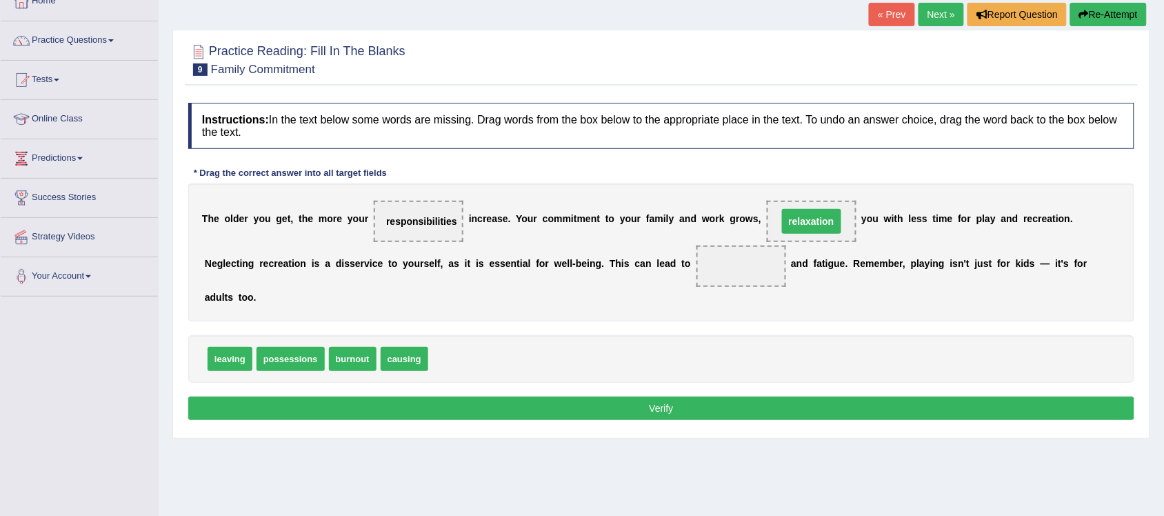
click at [826, 233] on span "relaxation" at bounding box center [812, 221] width 90 height 41
drag, startPoint x: 350, startPoint y: 362, endPoint x: 732, endPoint y: 281, distance: 391.0
drag, startPoint x: 822, startPoint y: 232, endPoint x: 457, endPoint y: 363, distance: 387.5
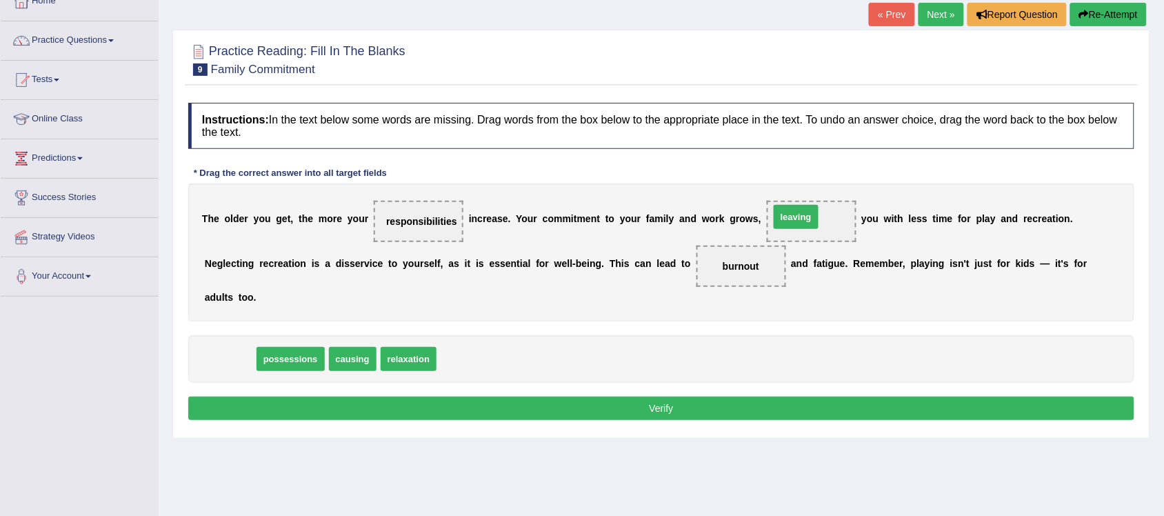
drag, startPoint x: 232, startPoint y: 360, endPoint x: 798, endPoint y: 218, distance: 583.5
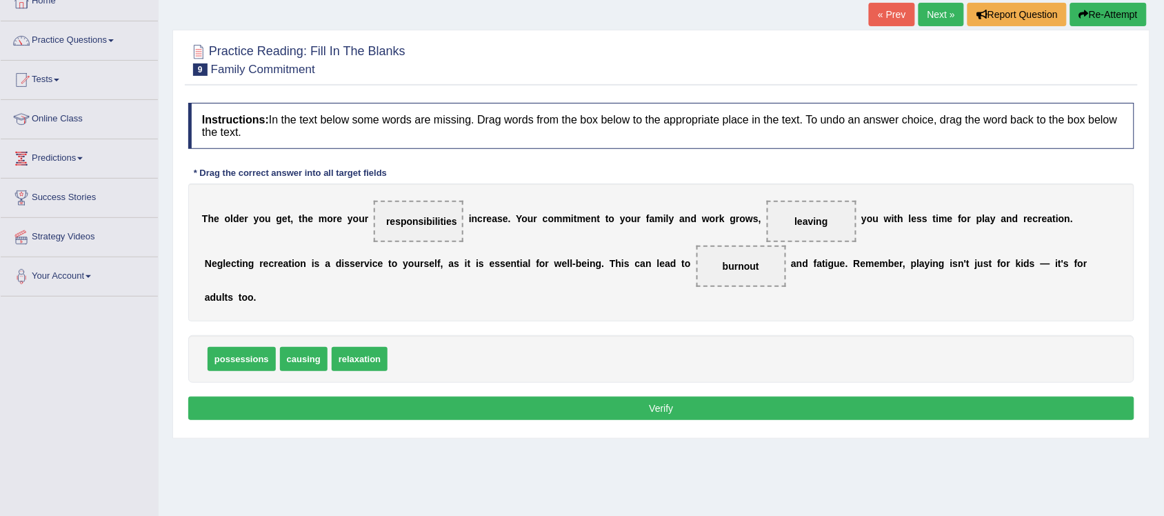
click at [720, 408] on button "Verify" at bounding box center [661, 407] width 946 height 23
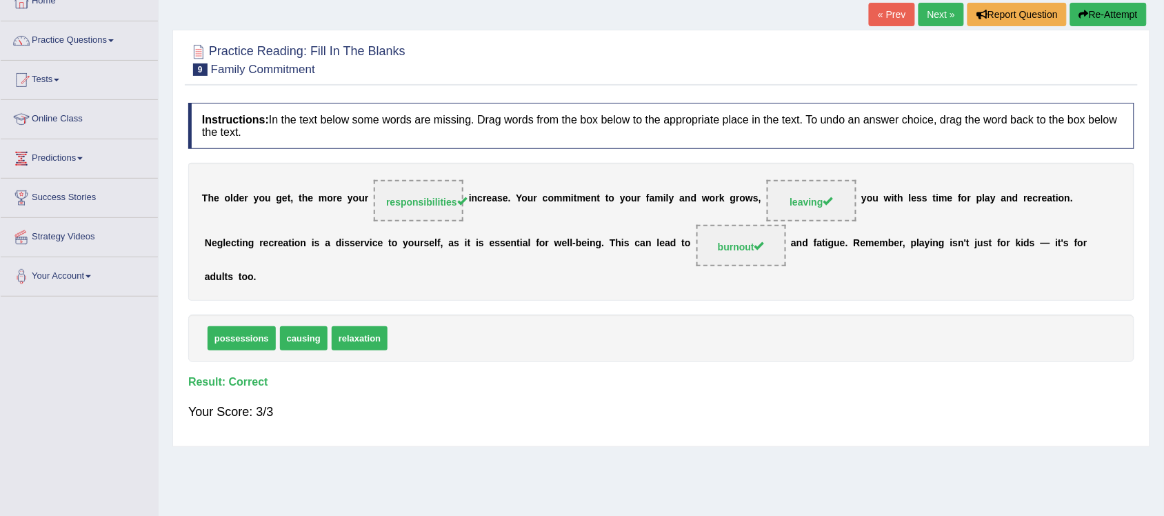
scroll to position [0, 0]
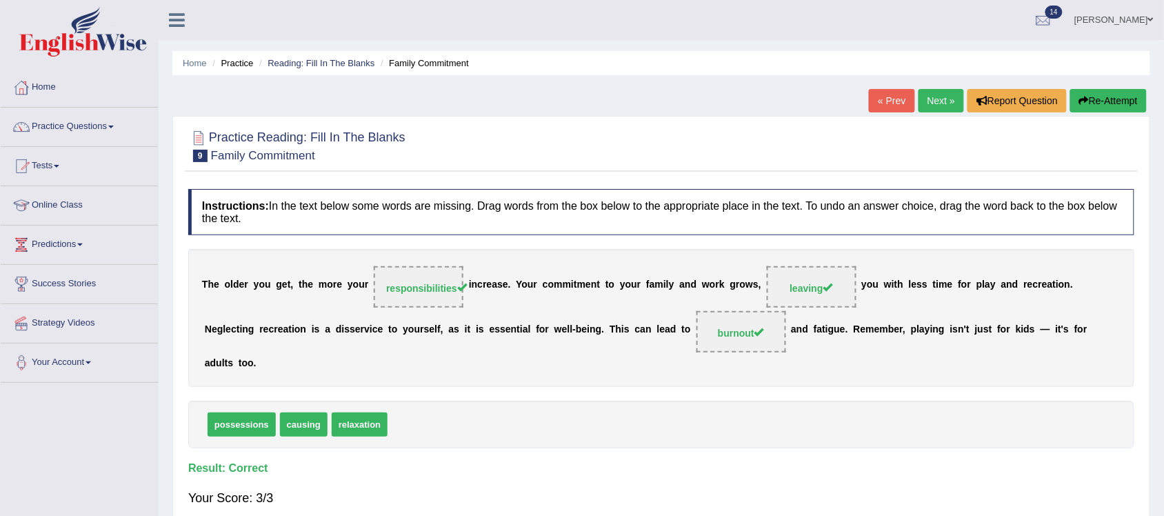
click at [935, 103] on link "Next »" at bounding box center [940, 100] width 45 height 23
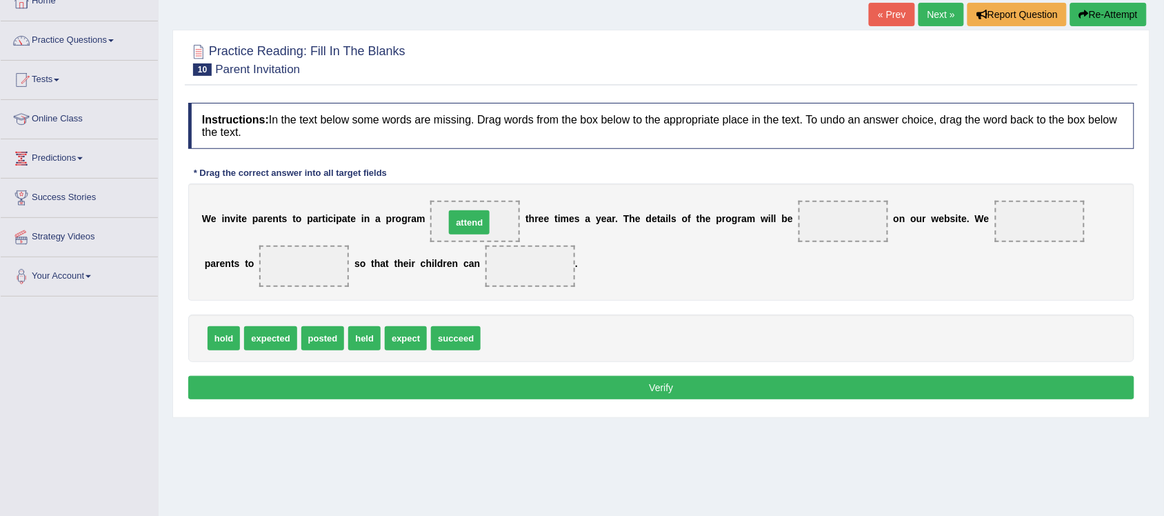
drag, startPoint x: 495, startPoint y: 342, endPoint x: 459, endPoint y: 225, distance: 121.9
drag, startPoint x: 325, startPoint y: 341, endPoint x: 849, endPoint y: 230, distance: 535.7
drag, startPoint x: 480, startPoint y: 221, endPoint x: 309, endPoint y: 264, distance: 177.1
click at [309, 264] on span "attend" at bounding box center [302, 264] width 43 height 25
drag, startPoint x: 330, startPoint y: 346, endPoint x: 492, endPoint y: 229, distance: 199.9
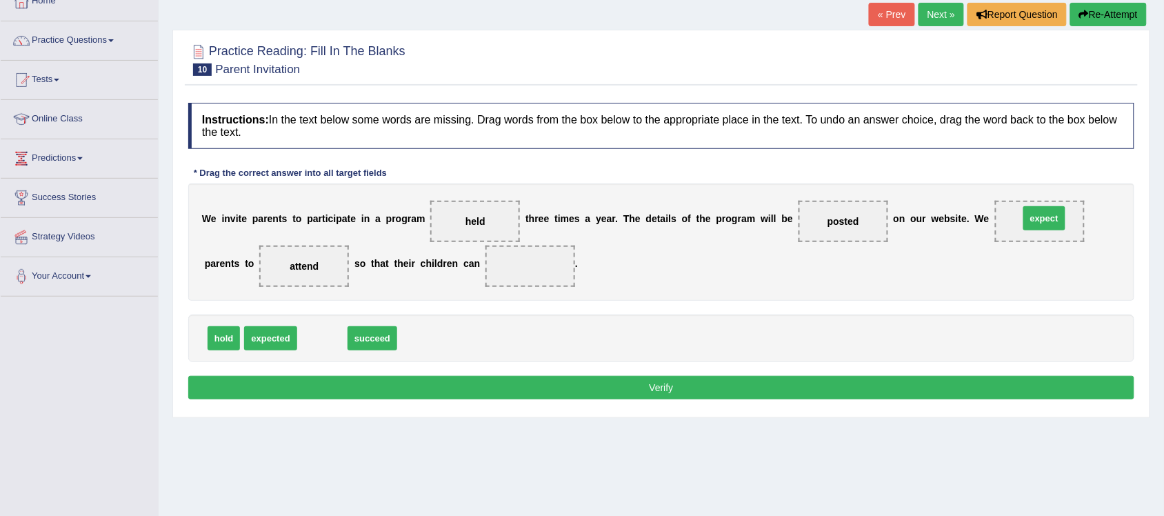
drag, startPoint x: 314, startPoint y: 339, endPoint x: 1034, endPoint y: 221, distance: 729.4
drag, startPoint x: 327, startPoint y: 335, endPoint x: 523, endPoint y: 261, distance: 208.8
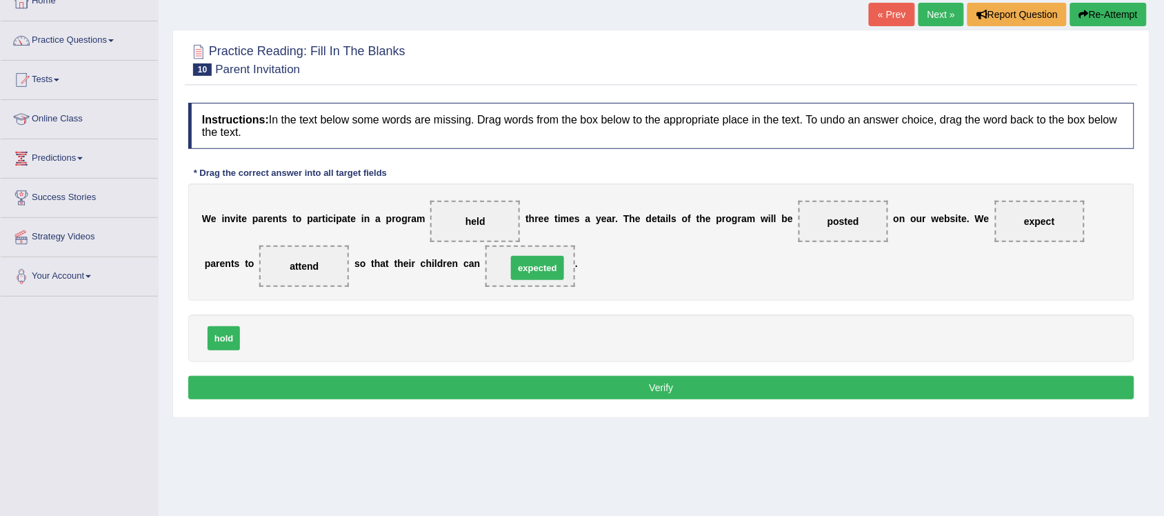
drag, startPoint x: 280, startPoint y: 336, endPoint x: 547, endPoint y: 265, distance: 275.9
drag, startPoint x: 278, startPoint y: 336, endPoint x: 535, endPoint y: 270, distance: 265.3
click at [673, 383] on button "Verify" at bounding box center [661, 387] width 946 height 23
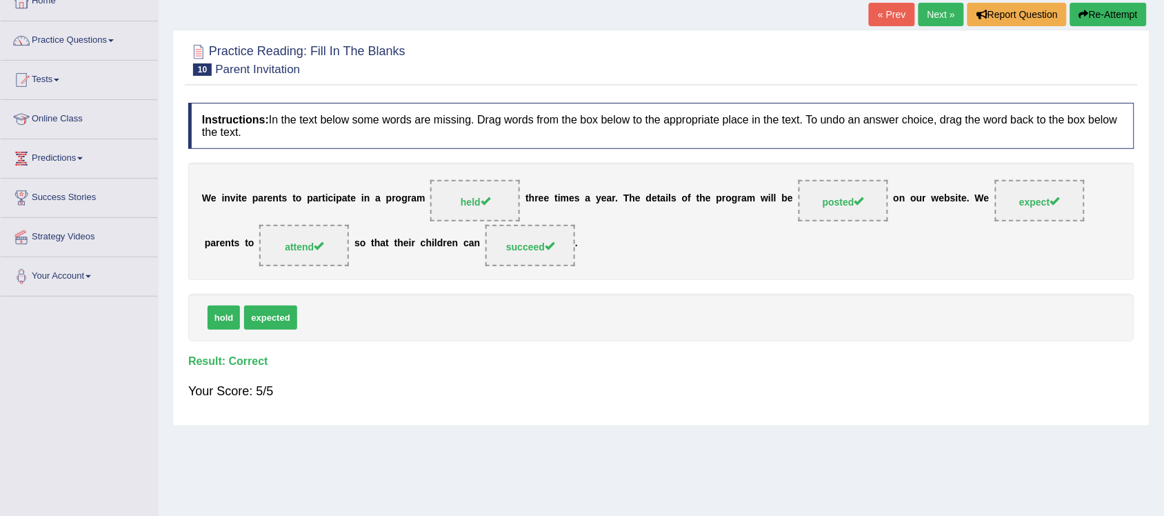
click at [938, 8] on link "Next »" at bounding box center [940, 14] width 45 height 23
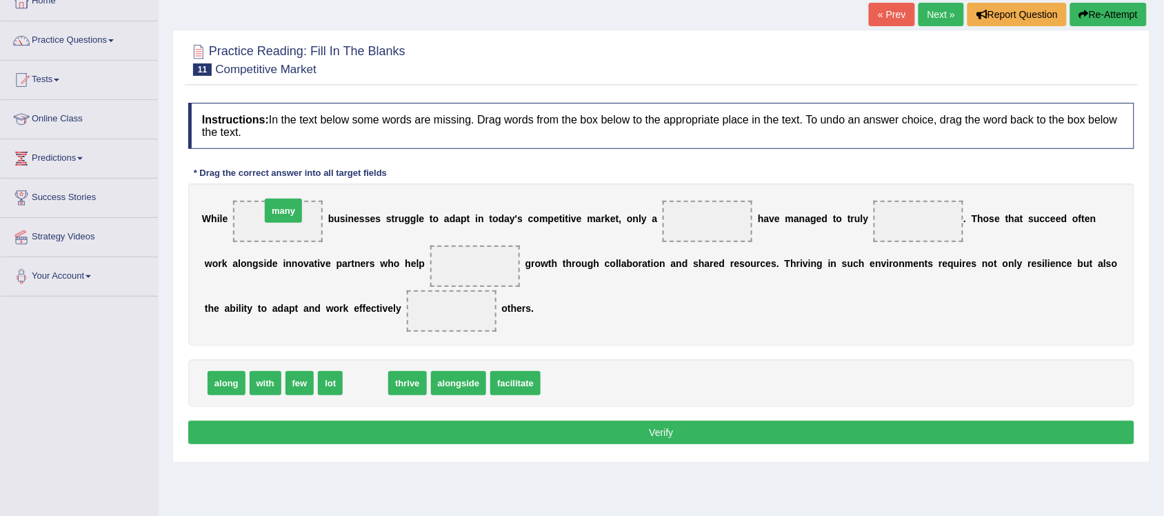
drag, startPoint x: 369, startPoint y: 387, endPoint x: 287, endPoint y: 214, distance: 190.9
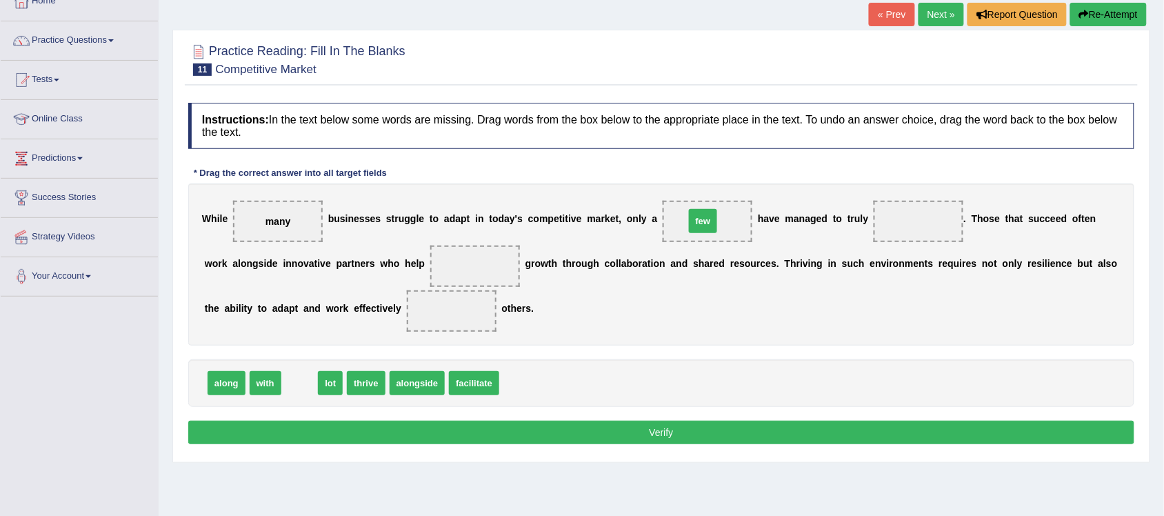
drag, startPoint x: 298, startPoint y: 387, endPoint x: 701, endPoint y: 225, distance: 434.6
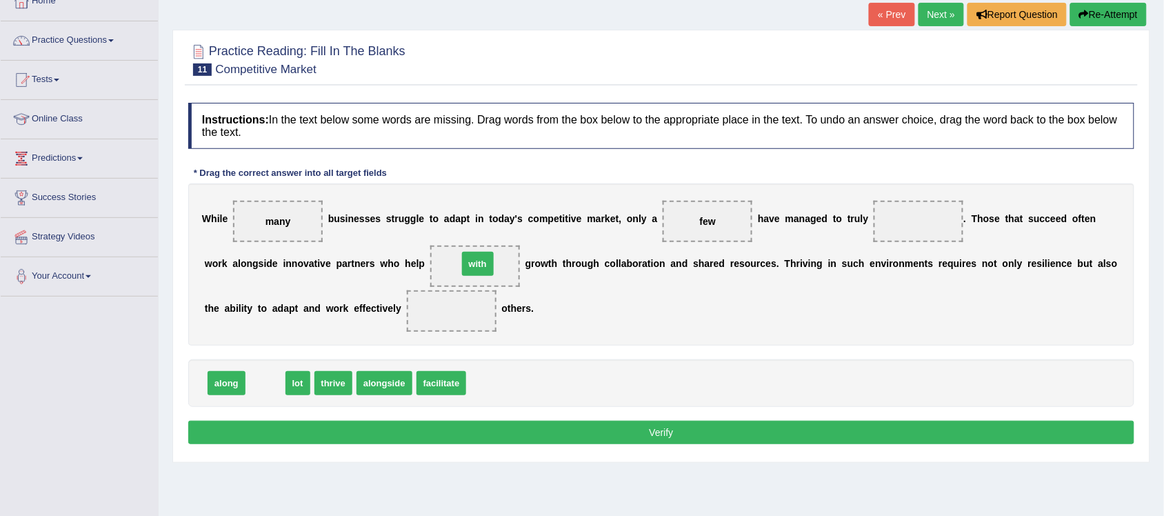
drag, startPoint x: 271, startPoint y: 383, endPoint x: 483, endPoint y: 264, distance: 243.5
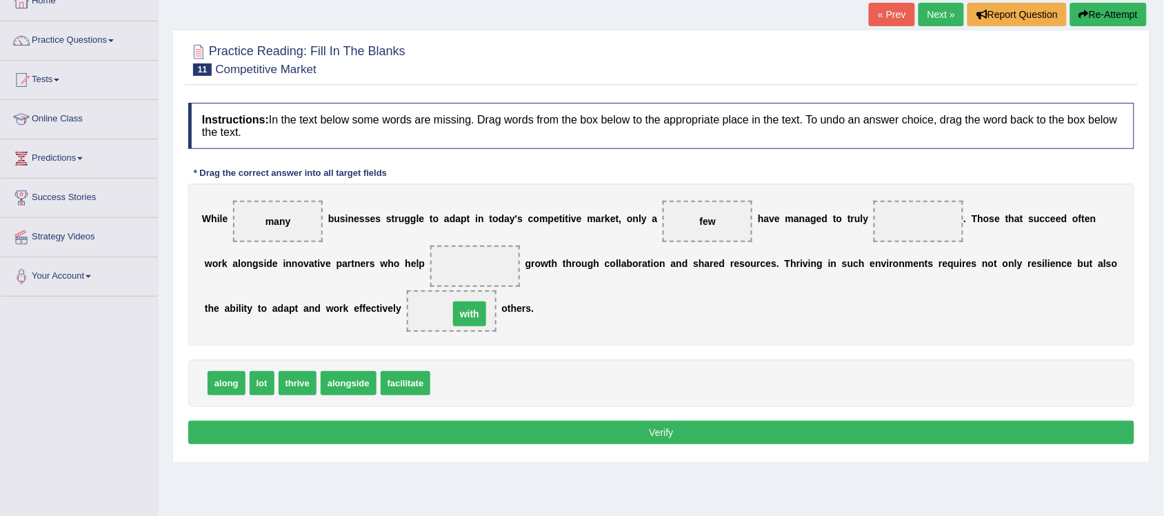
drag, startPoint x: 474, startPoint y: 270, endPoint x: 466, endPoint y: 321, distance: 51.7
click at [466, 321] on span "with" at bounding box center [451, 310] width 33 height 25
drag, startPoint x: 324, startPoint y: 392, endPoint x: 904, endPoint y: 231, distance: 601.6
drag, startPoint x: 311, startPoint y: 385, endPoint x: 467, endPoint y: 319, distance: 169.6
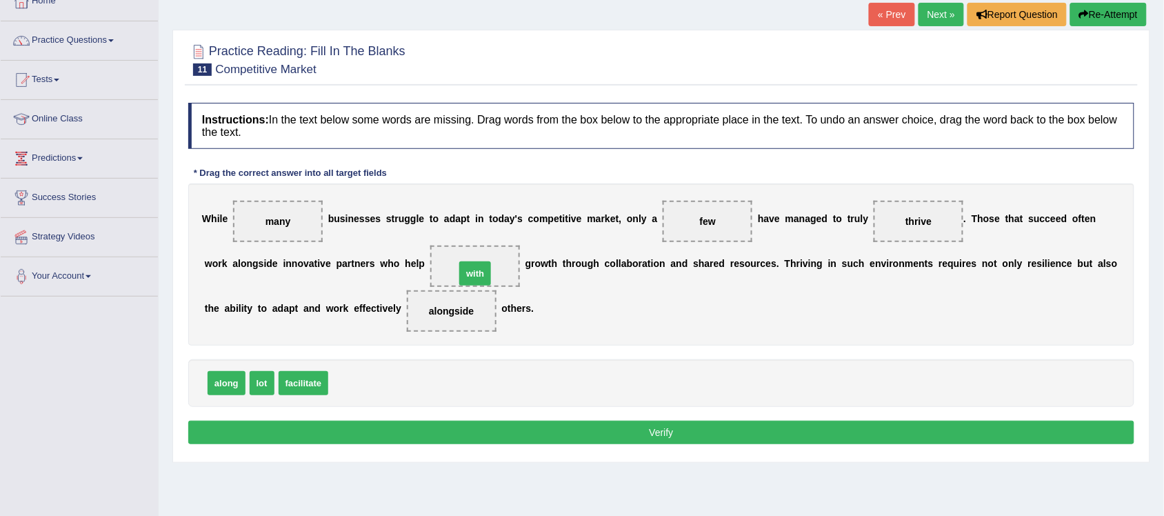
drag, startPoint x: 350, startPoint y: 384, endPoint x: 476, endPoint y: 274, distance: 167.1
drag, startPoint x: 483, startPoint y: 264, endPoint x: 401, endPoint y: 377, distance: 139.3
drag, startPoint x: 291, startPoint y: 390, endPoint x: 472, endPoint y: 276, distance: 214.0
click at [674, 433] on button "Verify" at bounding box center [661, 432] width 946 height 23
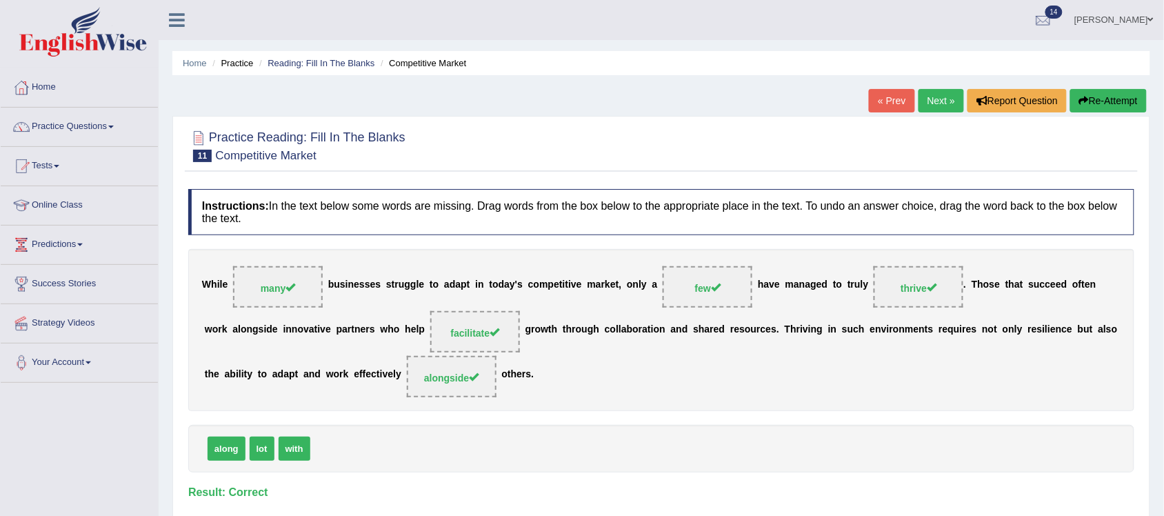
click at [931, 98] on link "Next »" at bounding box center [940, 100] width 45 height 23
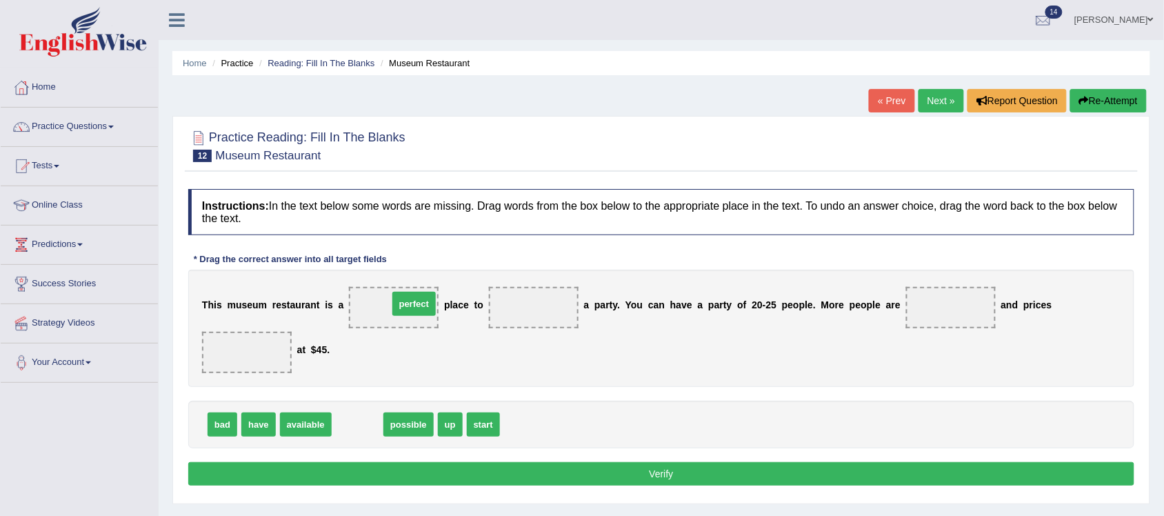
drag, startPoint x: 355, startPoint y: 432, endPoint x: 412, endPoint y: 312, distance: 133.2
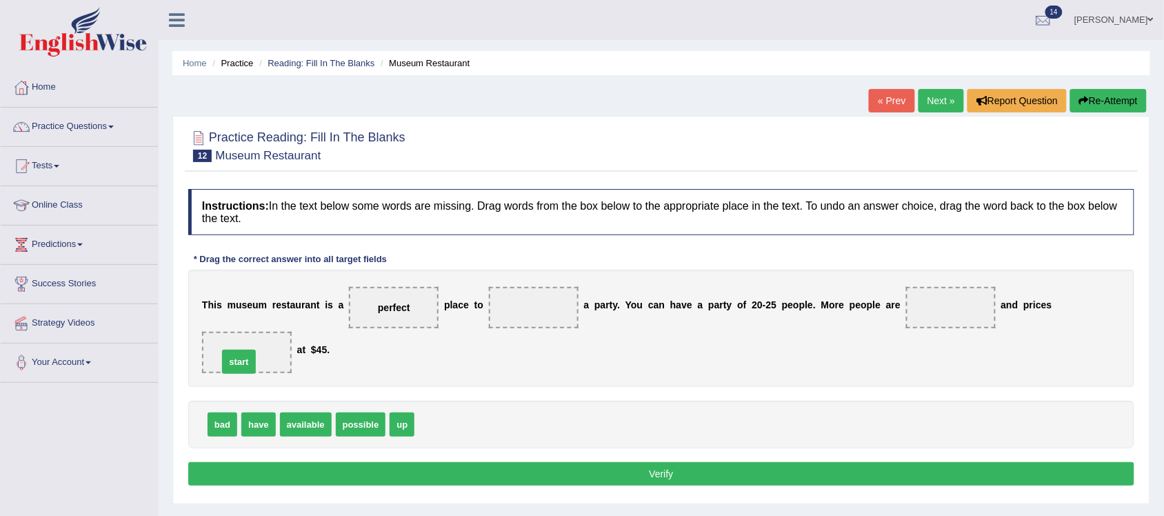
drag, startPoint x: 438, startPoint y: 426, endPoint x: 241, endPoint y: 363, distance: 206.2
drag, startPoint x: 263, startPoint y: 431, endPoint x: 552, endPoint y: 319, distance: 310.3
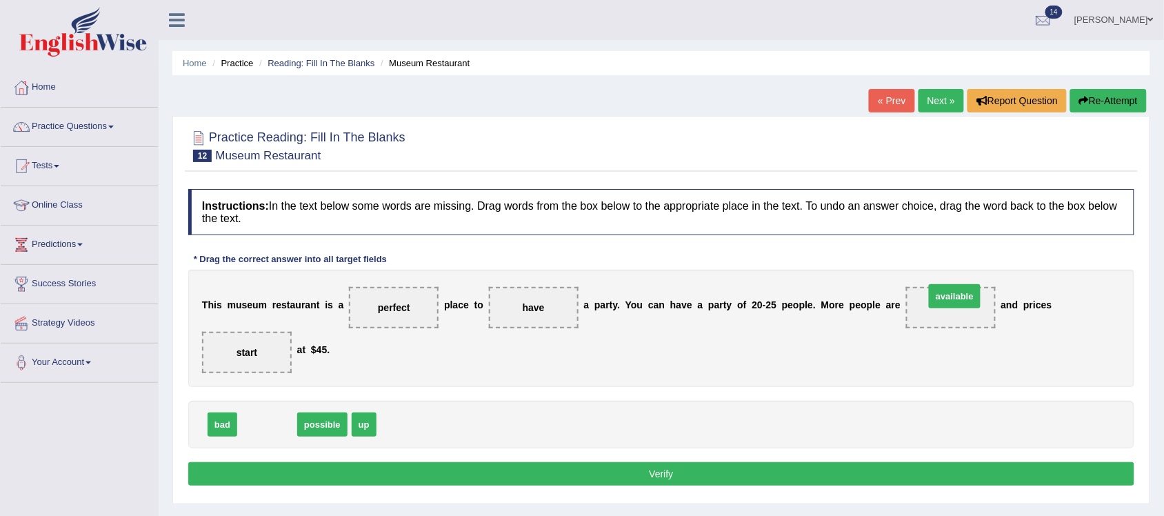
drag, startPoint x: 272, startPoint y: 426, endPoint x: 955, endPoint y: 316, distance: 691.3
click at [955, 308] on span "available" at bounding box center [955, 296] width 52 height 24
click at [731, 478] on button "Verify" at bounding box center [661, 473] width 946 height 23
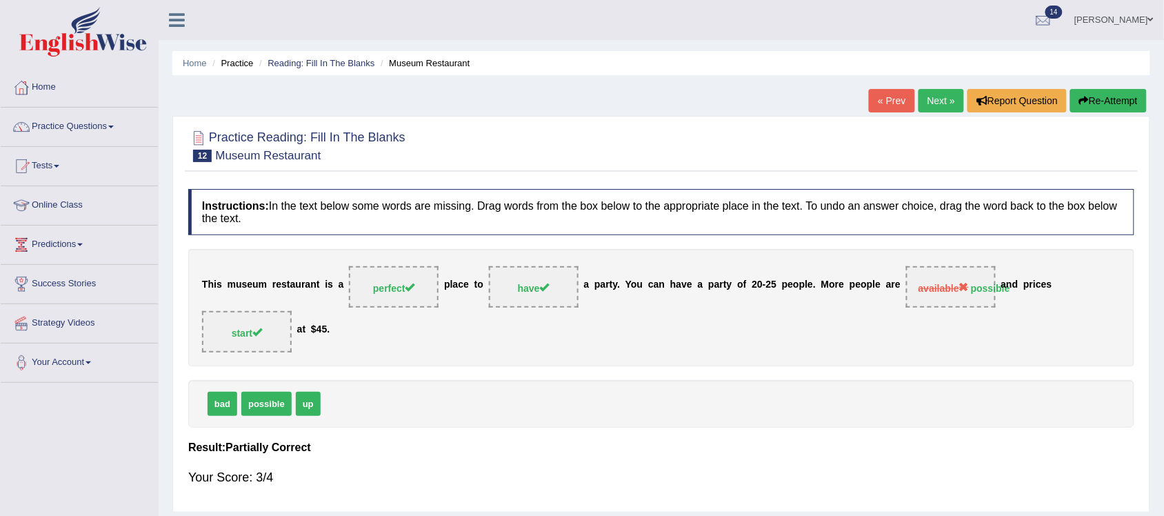
click at [934, 101] on link "Next »" at bounding box center [940, 100] width 45 height 23
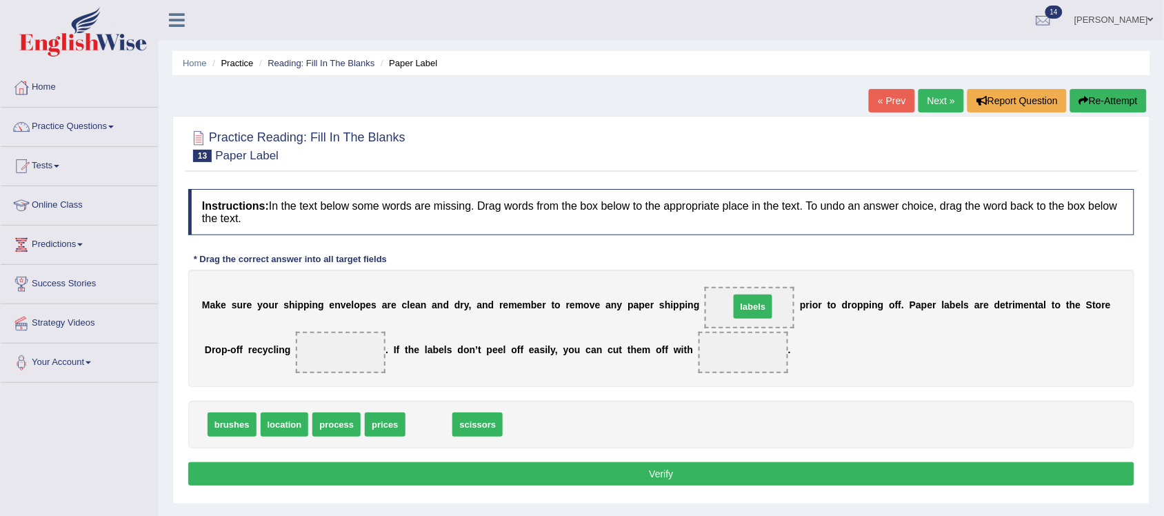
drag, startPoint x: 418, startPoint y: 426, endPoint x: 742, endPoint y: 308, distance: 344.8
click at [742, 308] on span "labels" at bounding box center [752, 306] width 39 height 24
drag, startPoint x: 436, startPoint y: 426, endPoint x: 732, endPoint y: 356, distance: 303.8
drag, startPoint x: 236, startPoint y: 426, endPoint x: 217, endPoint y: 429, distance: 18.8
drag, startPoint x: 385, startPoint y: 423, endPoint x: 397, endPoint y: 436, distance: 18.5
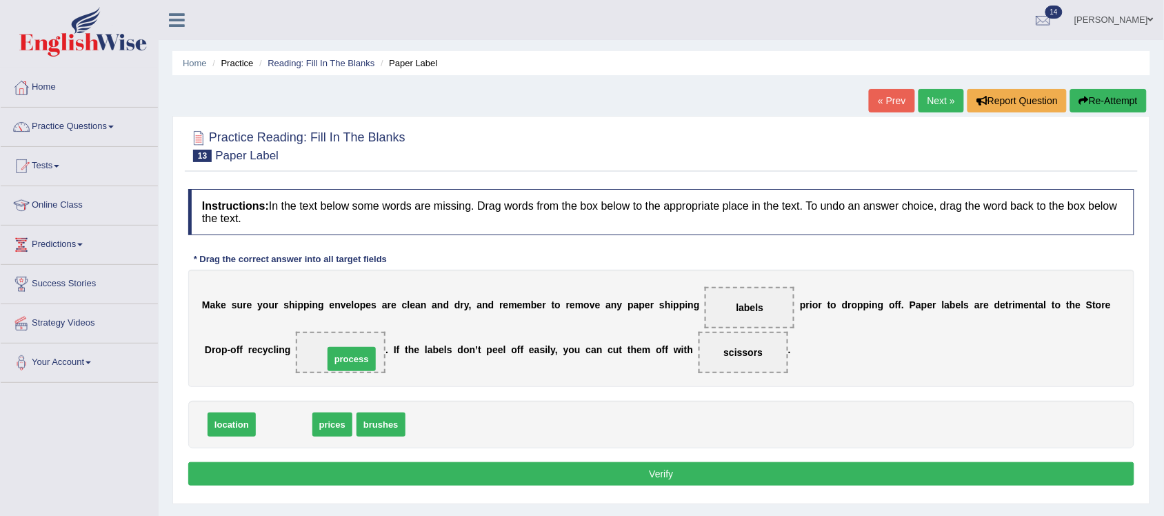
drag, startPoint x: 292, startPoint y: 424, endPoint x: 359, endPoint y: 358, distance: 94.1
click at [729, 474] on button "Verify" at bounding box center [661, 473] width 946 height 23
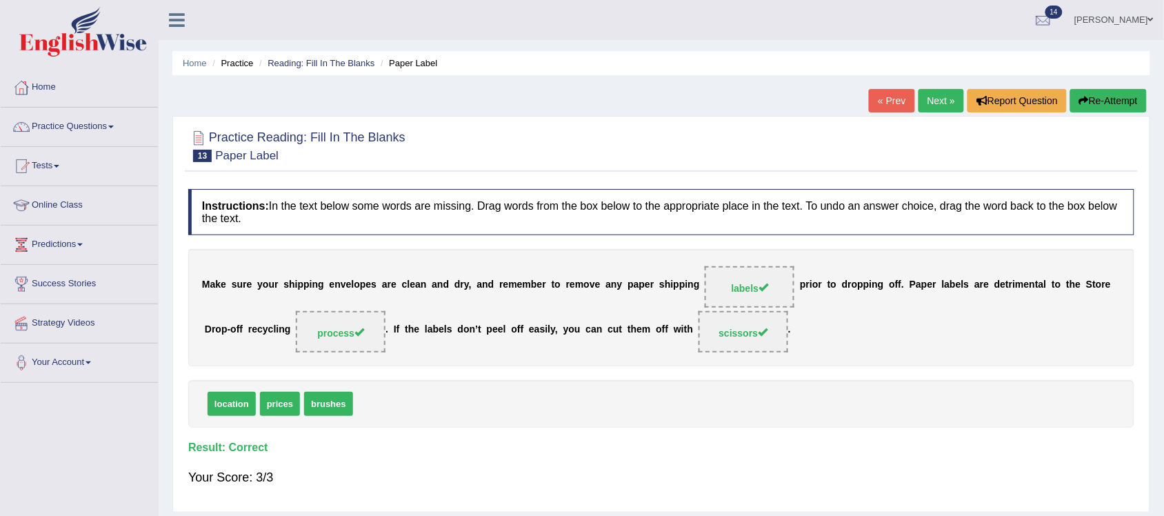
click at [926, 101] on link "Next »" at bounding box center [940, 100] width 45 height 23
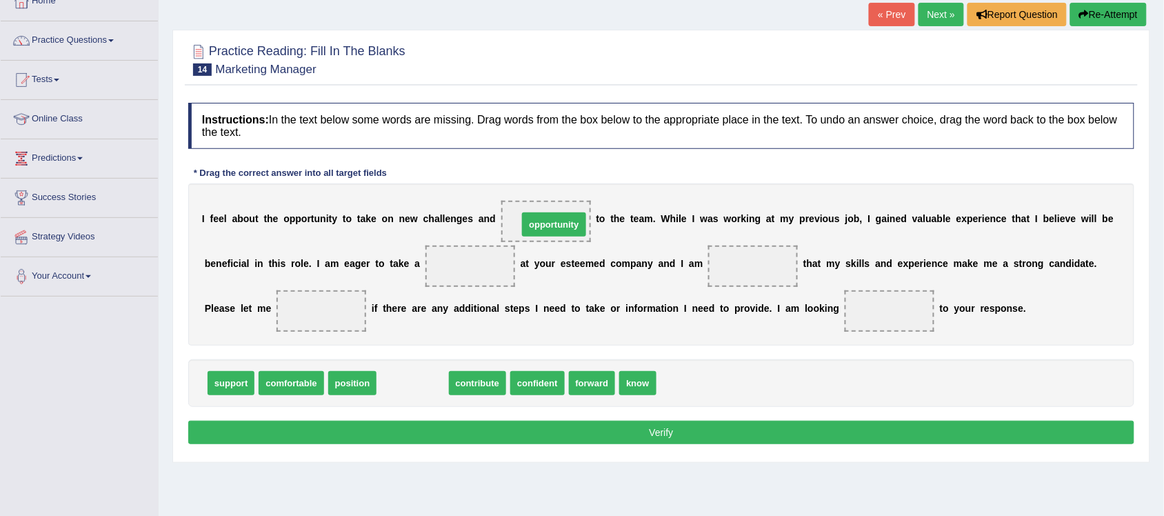
drag, startPoint x: 423, startPoint y: 384, endPoint x: 564, endPoint y: 225, distance: 212.4
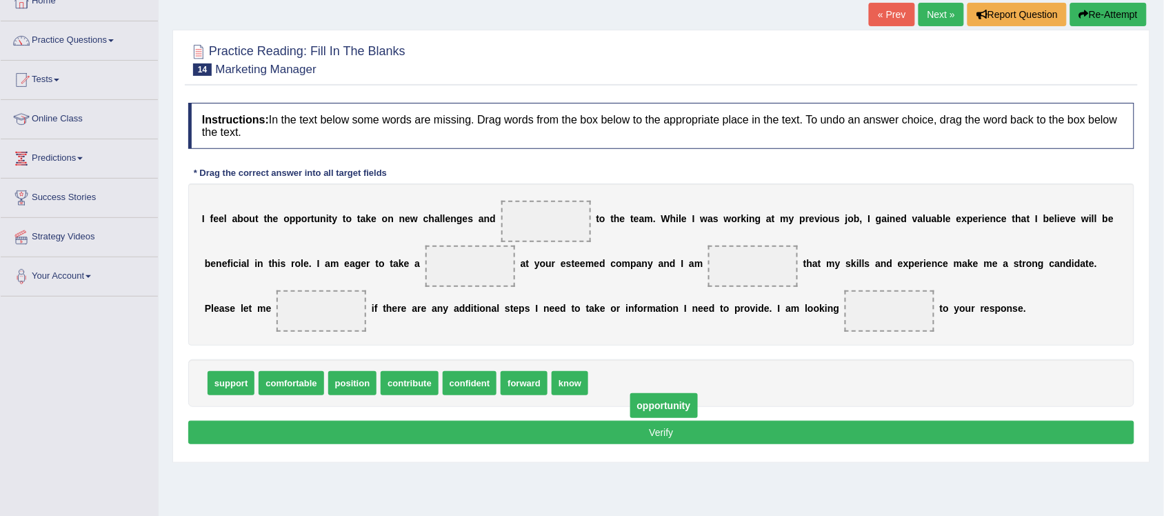
drag, startPoint x: 556, startPoint y: 219, endPoint x: 679, endPoint y: 404, distance: 222.2
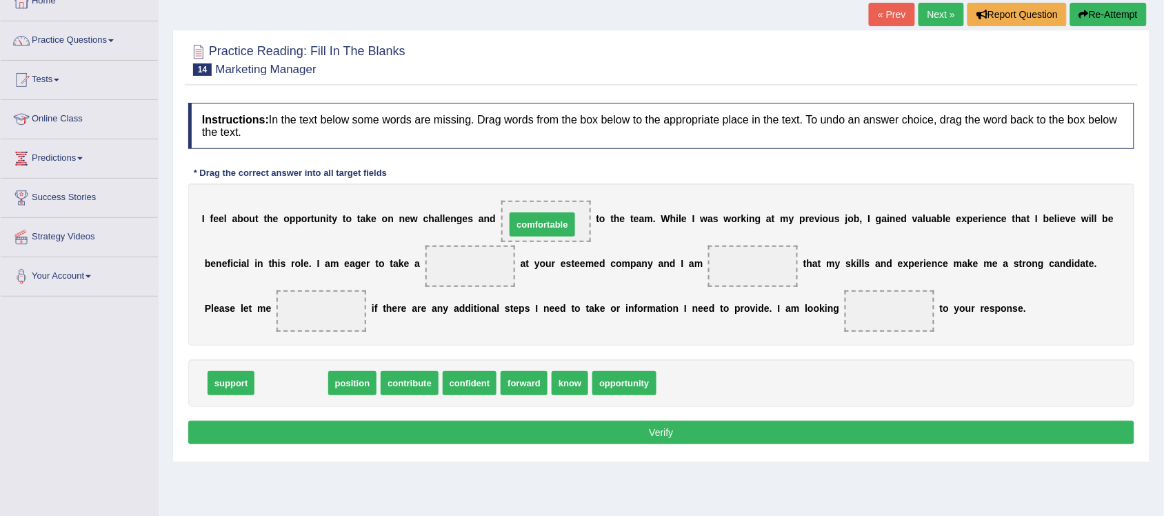
drag, startPoint x: 304, startPoint y: 381, endPoint x: 555, endPoint y: 222, distance: 296.8
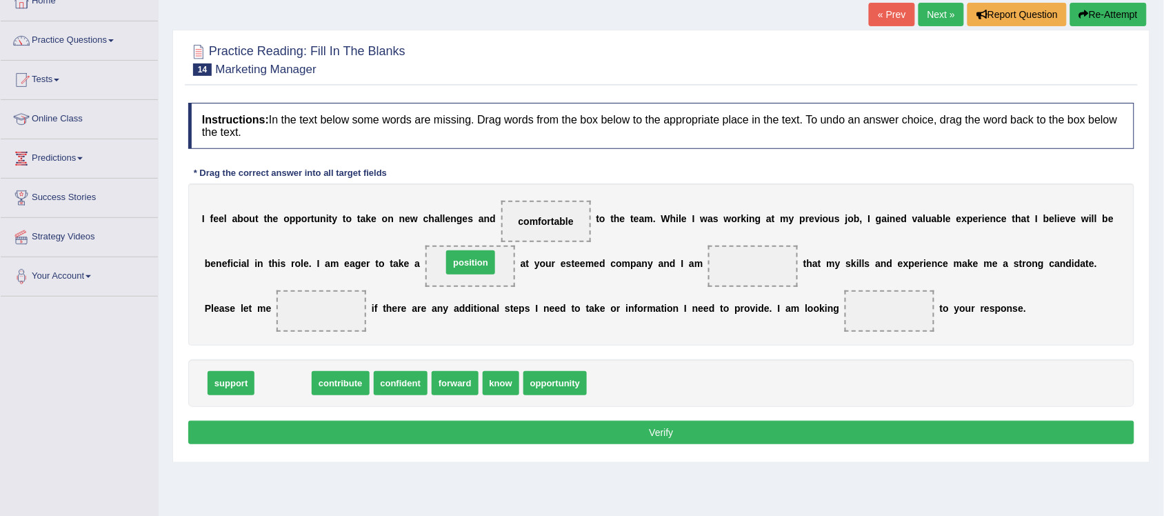
drag, startPoint x: 279, startPoint y: 385, endPoint x: 467, endPoint y: 264, distance: 223.0
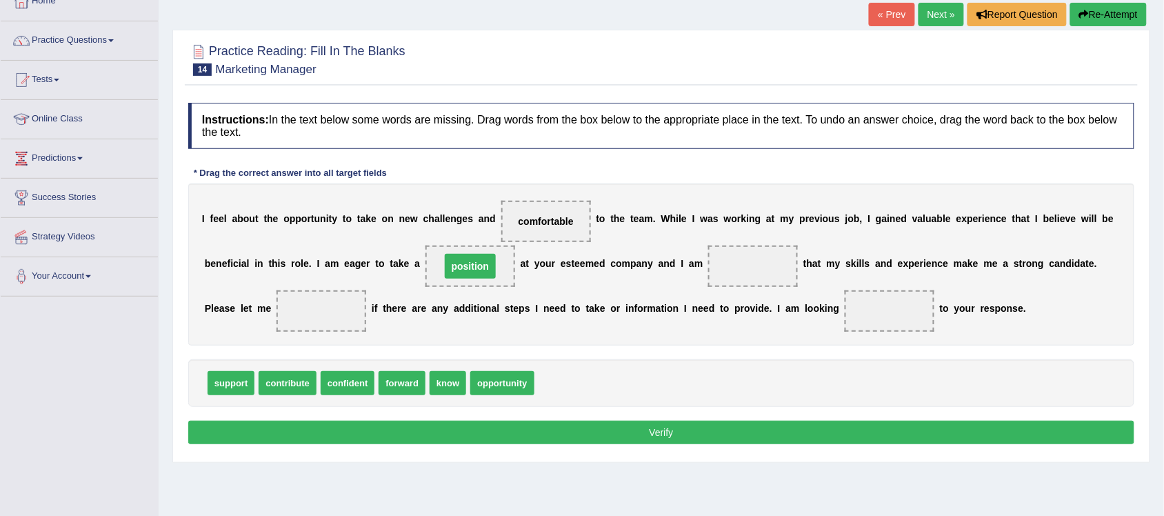
click at [467, 264] on span "position" at bounding box center [470, 266] width 51 height 25
drag, startPoint x: 346, startPoint y: 387, endPoint x: 746, endPoint y: 287, distance: 412.3
click at [749, 283] on div "I f e e l a b o u t t h e o p p o r t u n i t y t o t a k e o n n e w c h a l l…" at bounding box center [661, 264] width 946 height 162
click at [749, 283] on span at bounding box center [753, 265] width 90 height 41
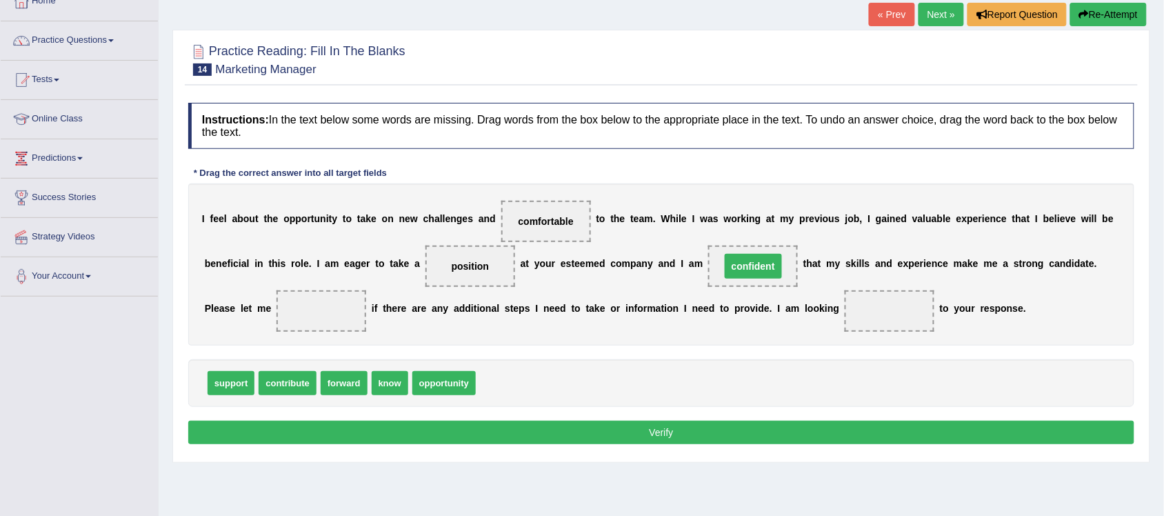
click at [749, 283] on span "confident" at bounding box center [753, 265] width 90 height 41
drag, startPoint x: 391, startPoint y: 383, endPoint x: 332, endPoint y: 321, distance: 85.3
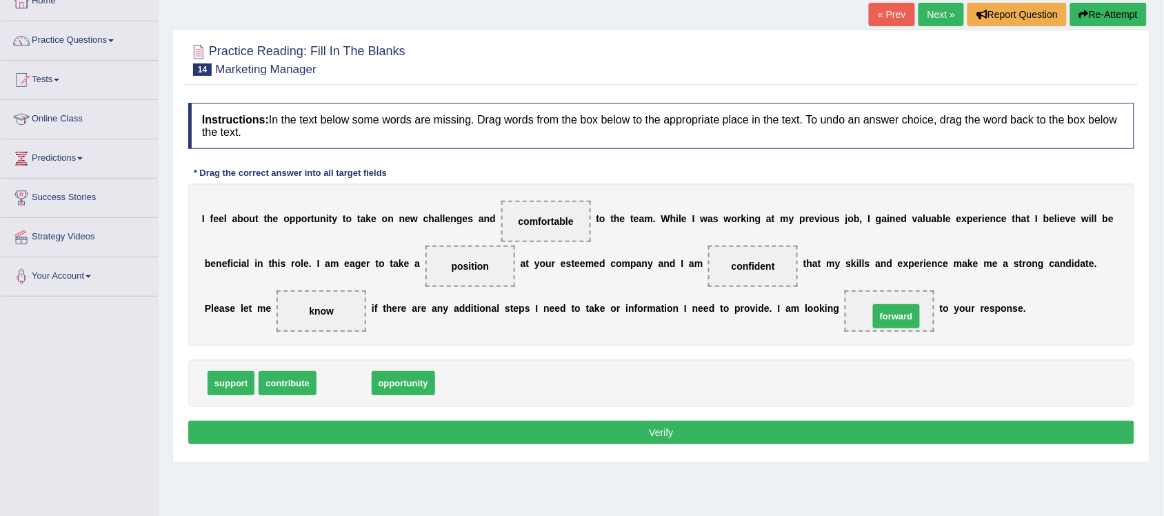
drag, startPoint x: 352, startPoint y: 386, endPoint x: 904, endPoint y: 319, distance: 556.2
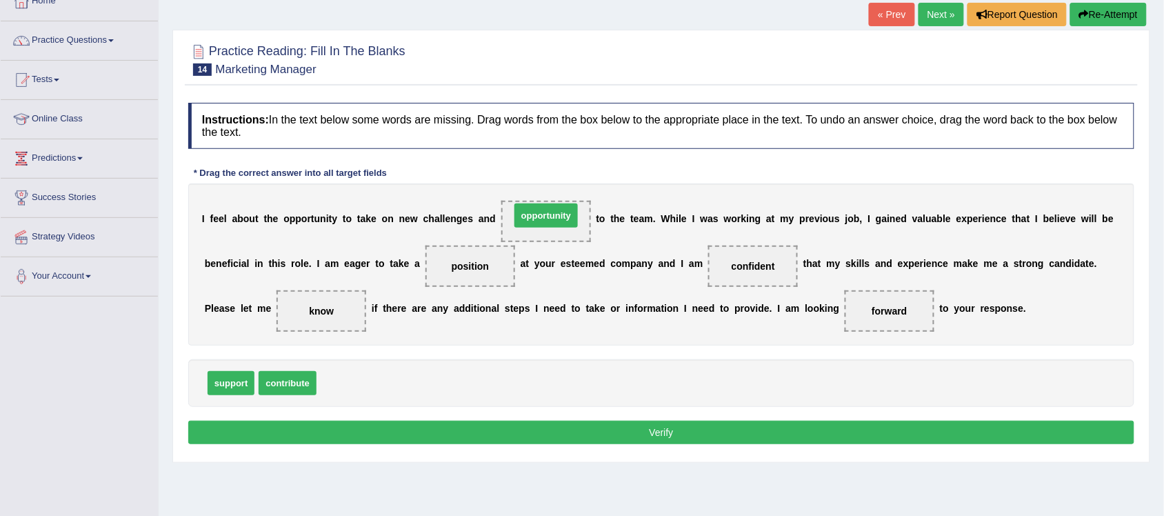
drag, startPoint x: 356, startPoint y: 383, endPoint x: 549, endPoint y: 216, distance: 256.1
drag, startPoint x: 352, startPoint y: 387, endPoint x: 551, endPoint y: 230, distance: 253.8
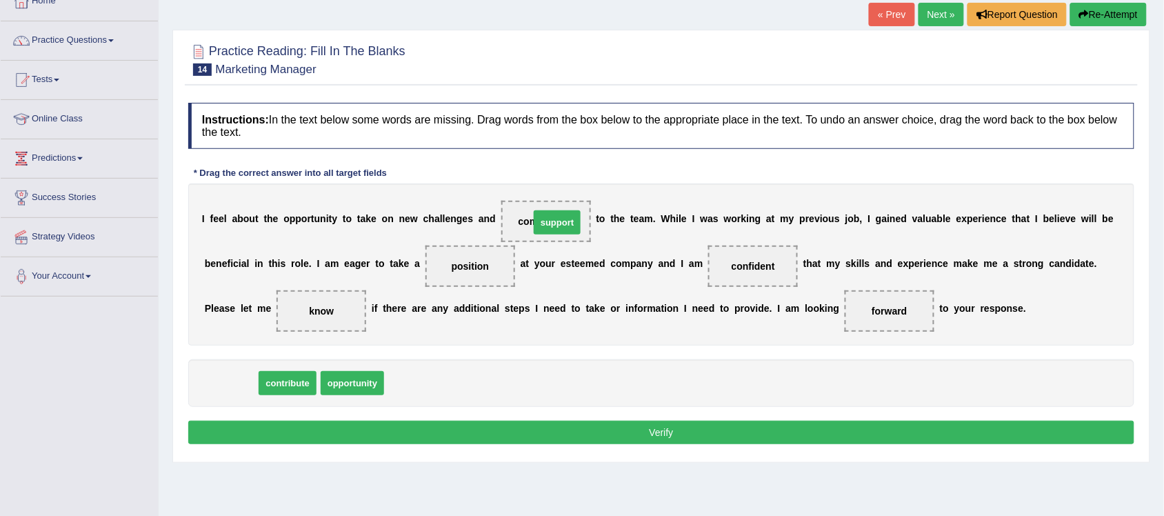
drag, startPoint x: 236, startPoint y: 383, endPoint x: 563, endPoint y: 223, distance: 363.5
drag, startPoint x: 240, startPoint y: 381, endPoint x: 547, endPoint y: 222, distance: 345.3
click at [731, 425] on button "Verify" at bounding box center [661, 432] width 946 height 23
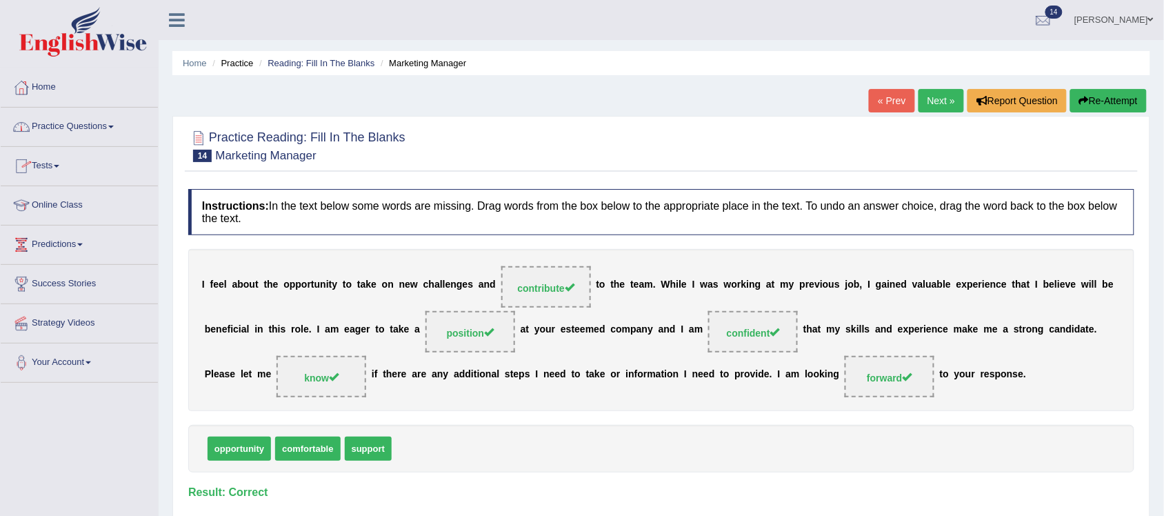
click at [114, 129] on link "Practice Questions" at bounding box center [79, 125] width 157 height 34
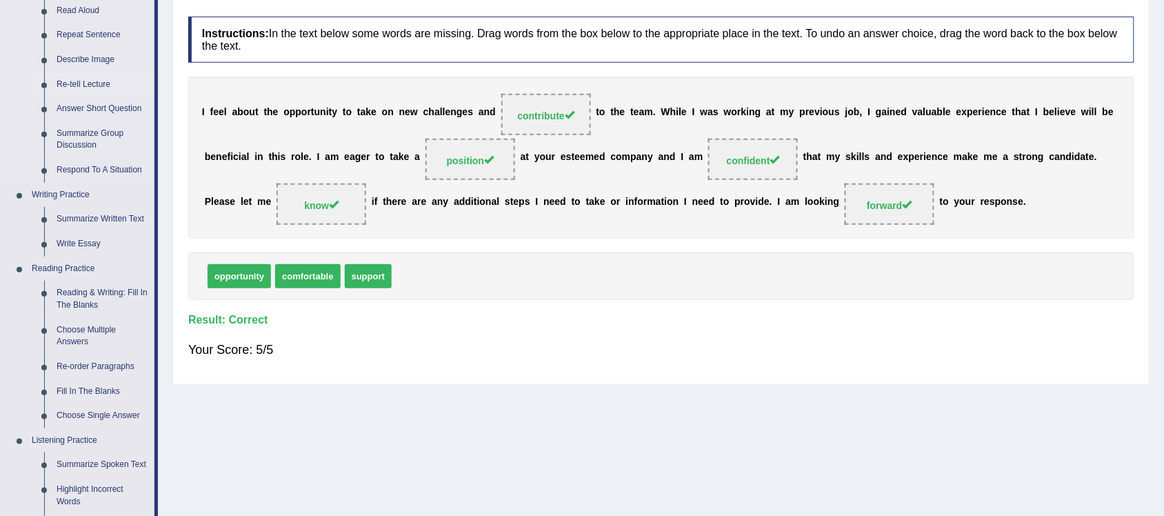
scroll to position [259, 0]
